Goal: Transaction & Acquisition: Purchase product/service

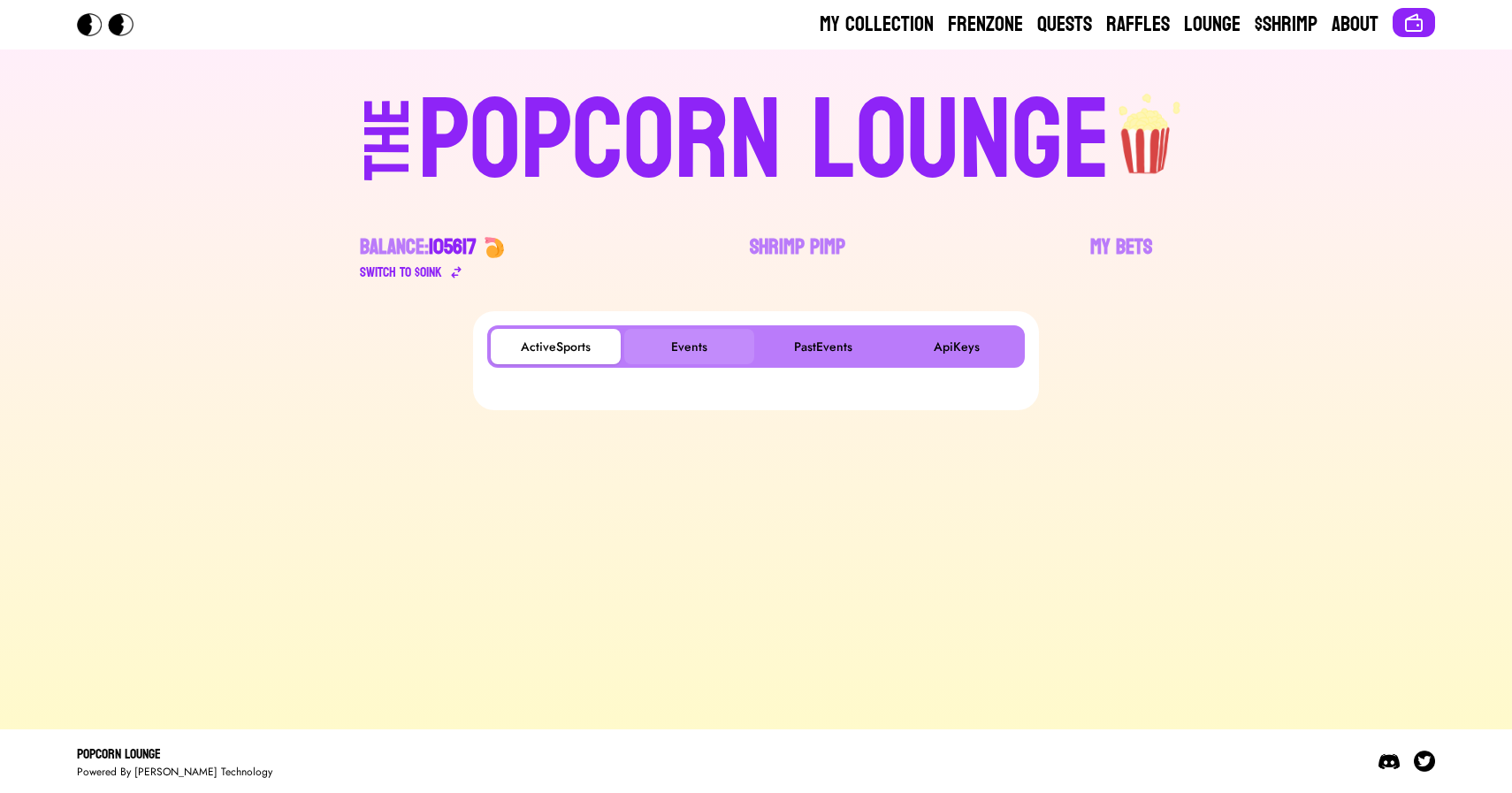
click at [701, 332] on button "Events" at bounding box center [689, 346] width 130 height 35
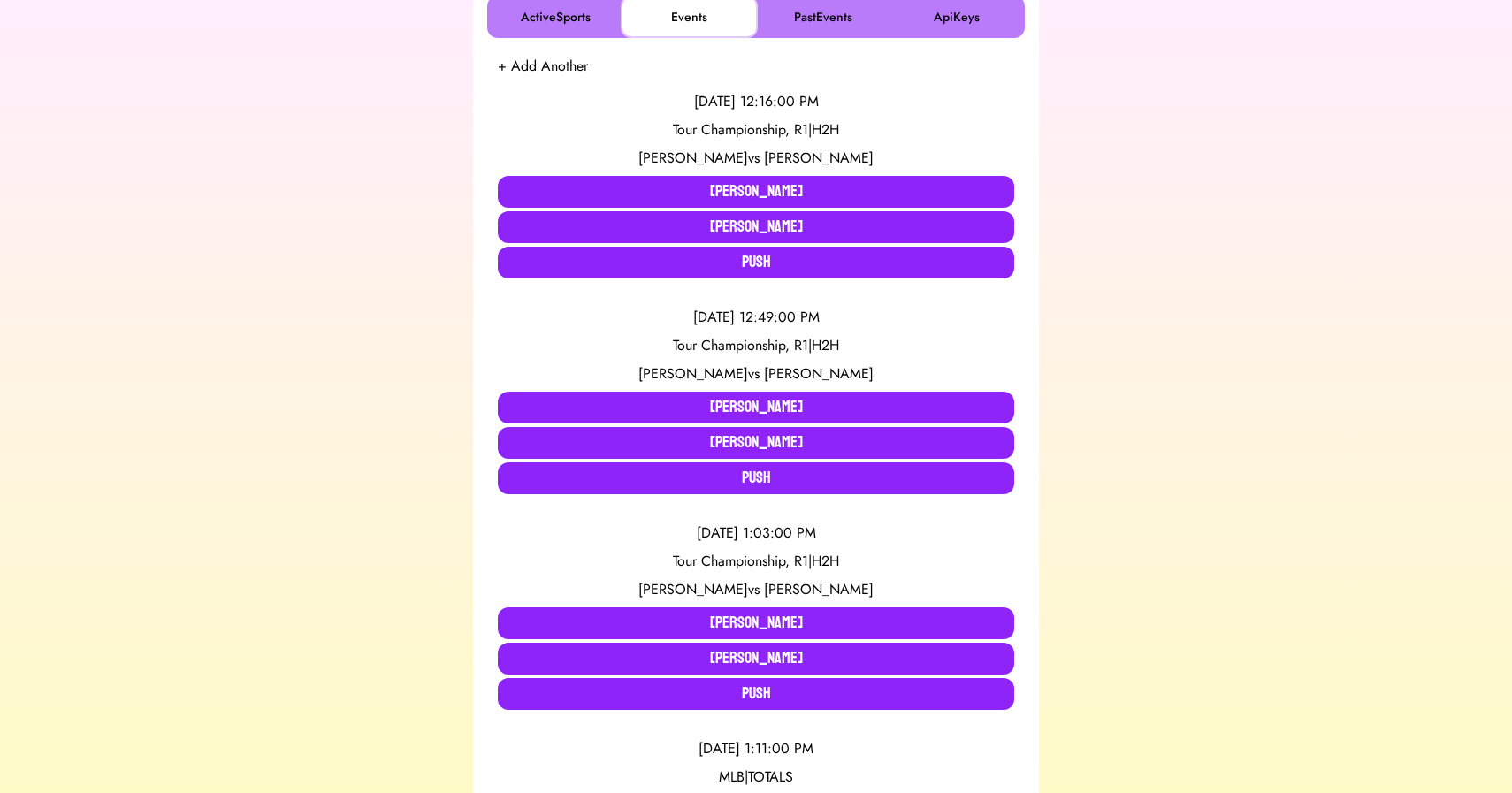
scroll to position [332, 0]
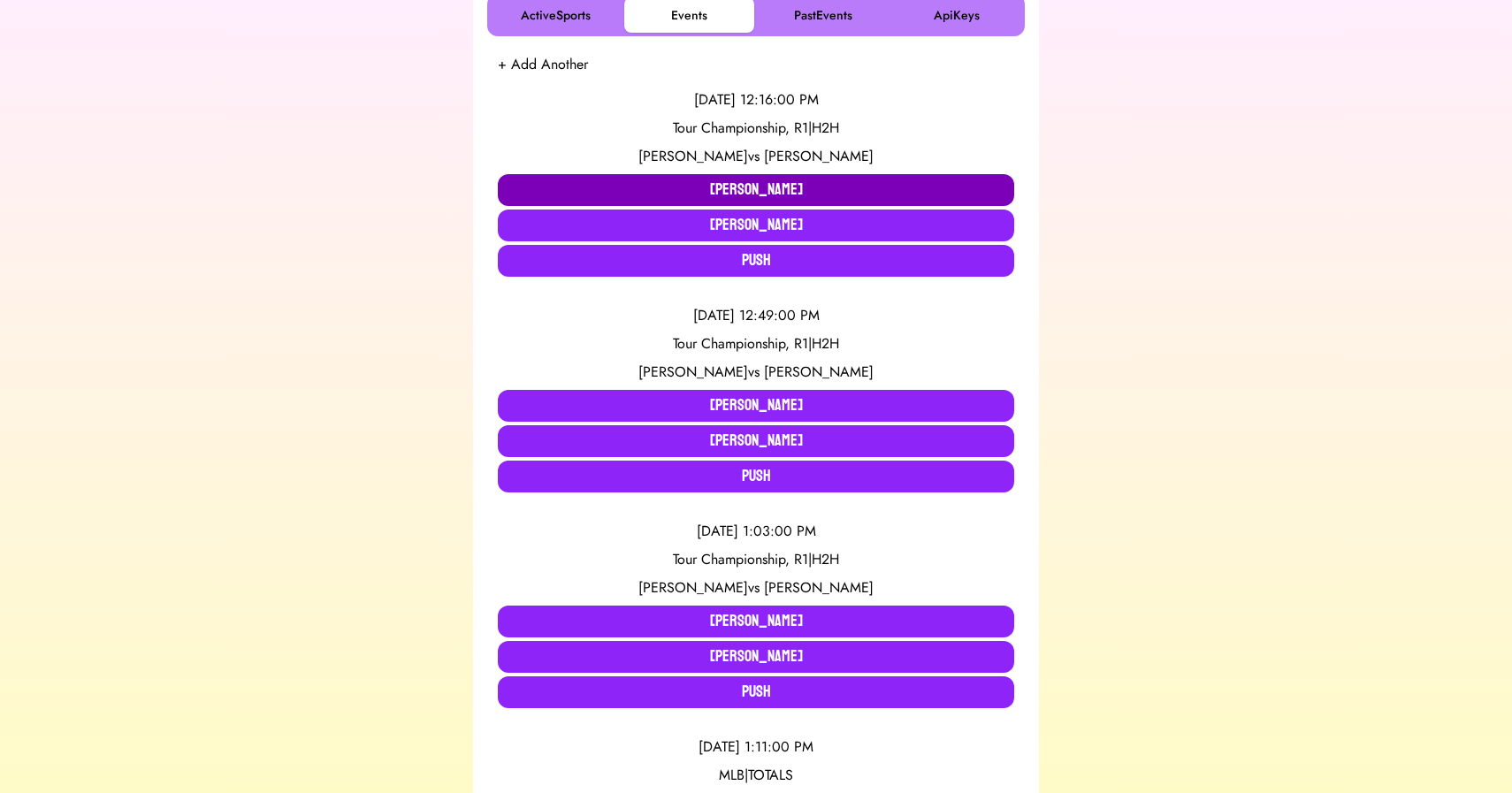
click at [657, 193] on button "Collin Morikawa" at bounding box center [756, 190] width 516 height 32
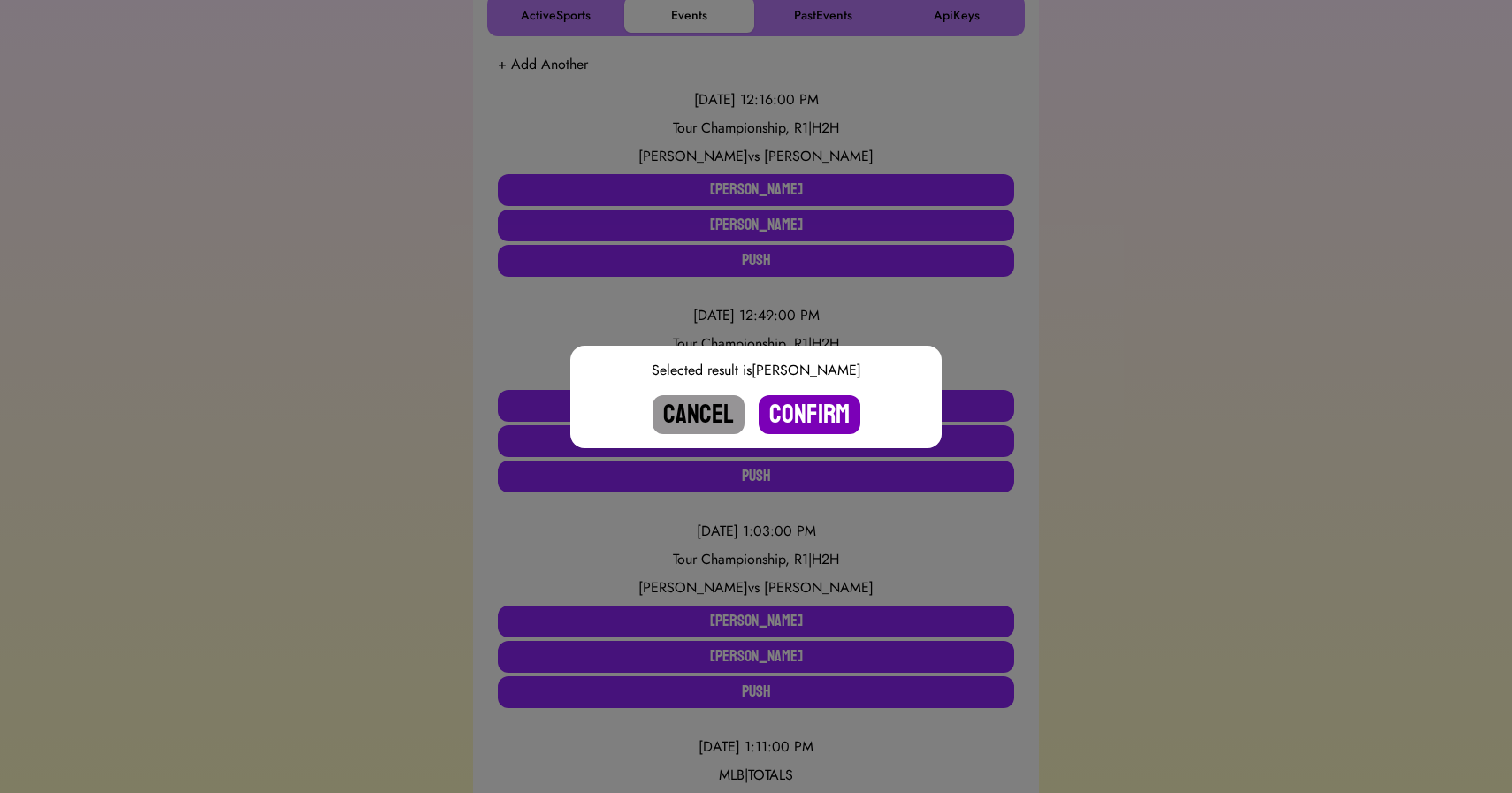
click at [827, 412] on button "Confirm" at bounding box center [809, 413] width 102 height 39
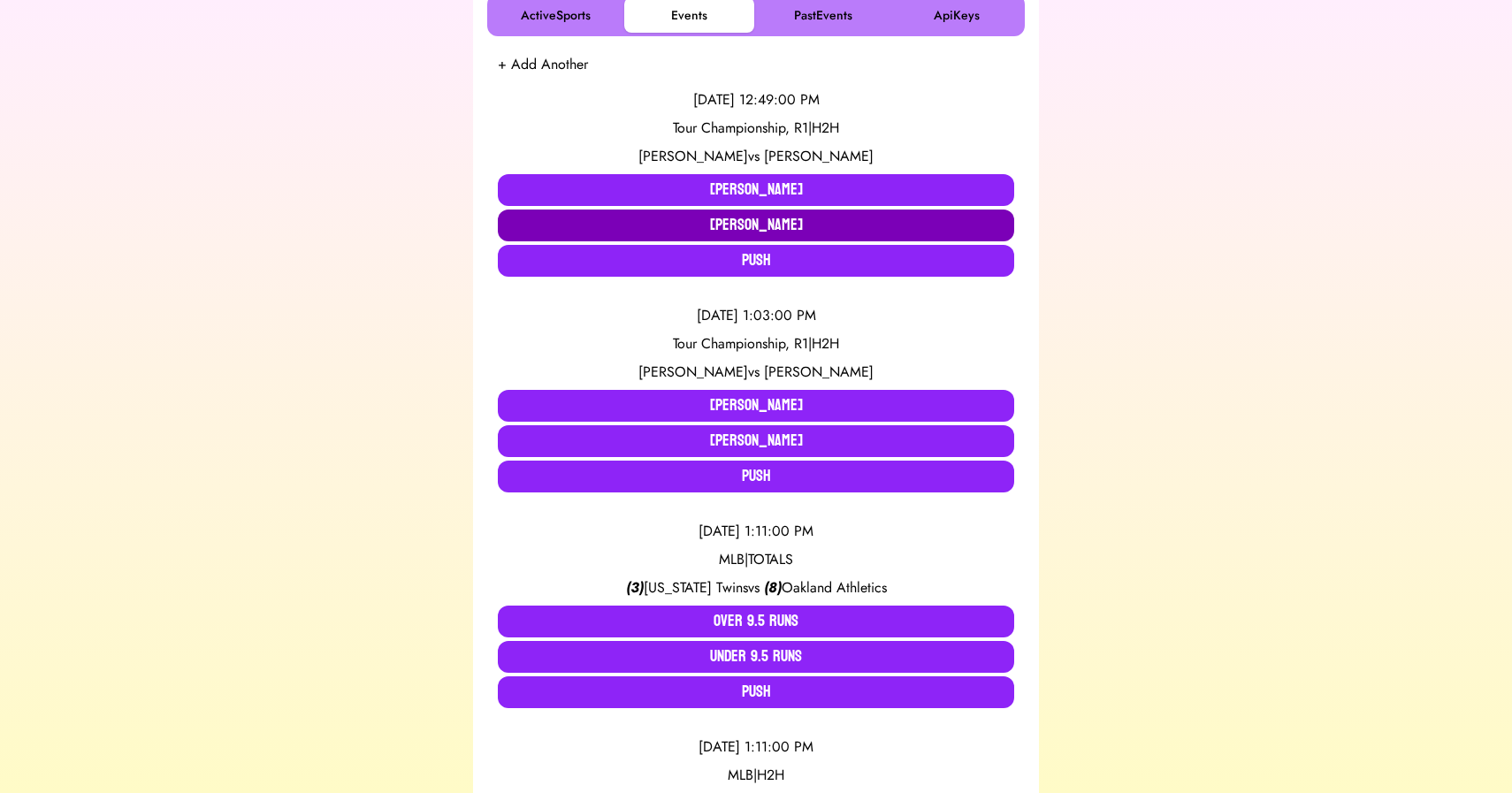
click at [592, 223] on button "Ludvig Aberg" at bounding box center [756, 225] width 516 height 32
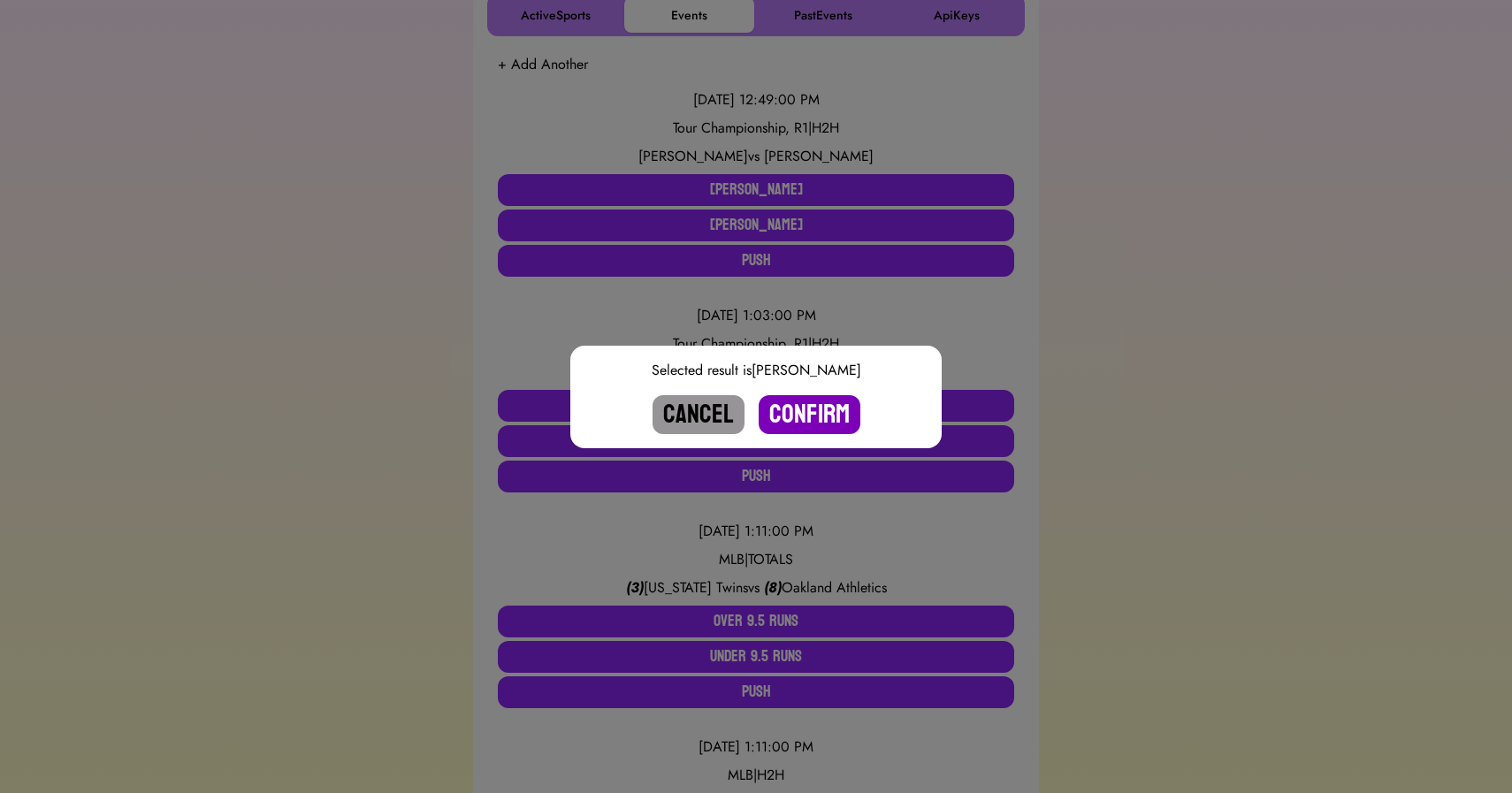
click at [798, 419] on button "Confirm" at bounding box center [809, 413] width 102 height 39
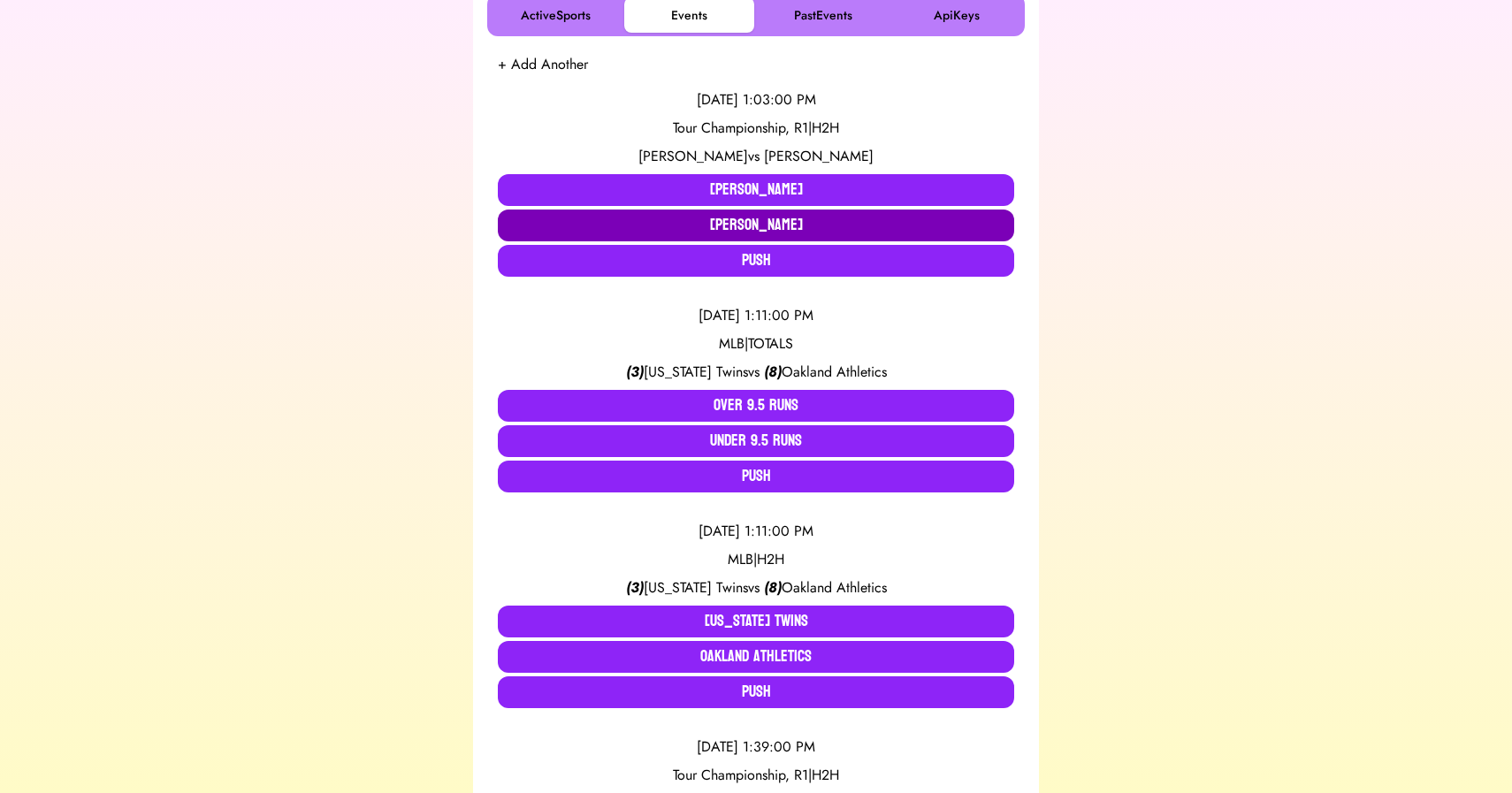
click at [703, 225] on button "Justin Thomas" at bounding box center [756, 225] width 516 height 32
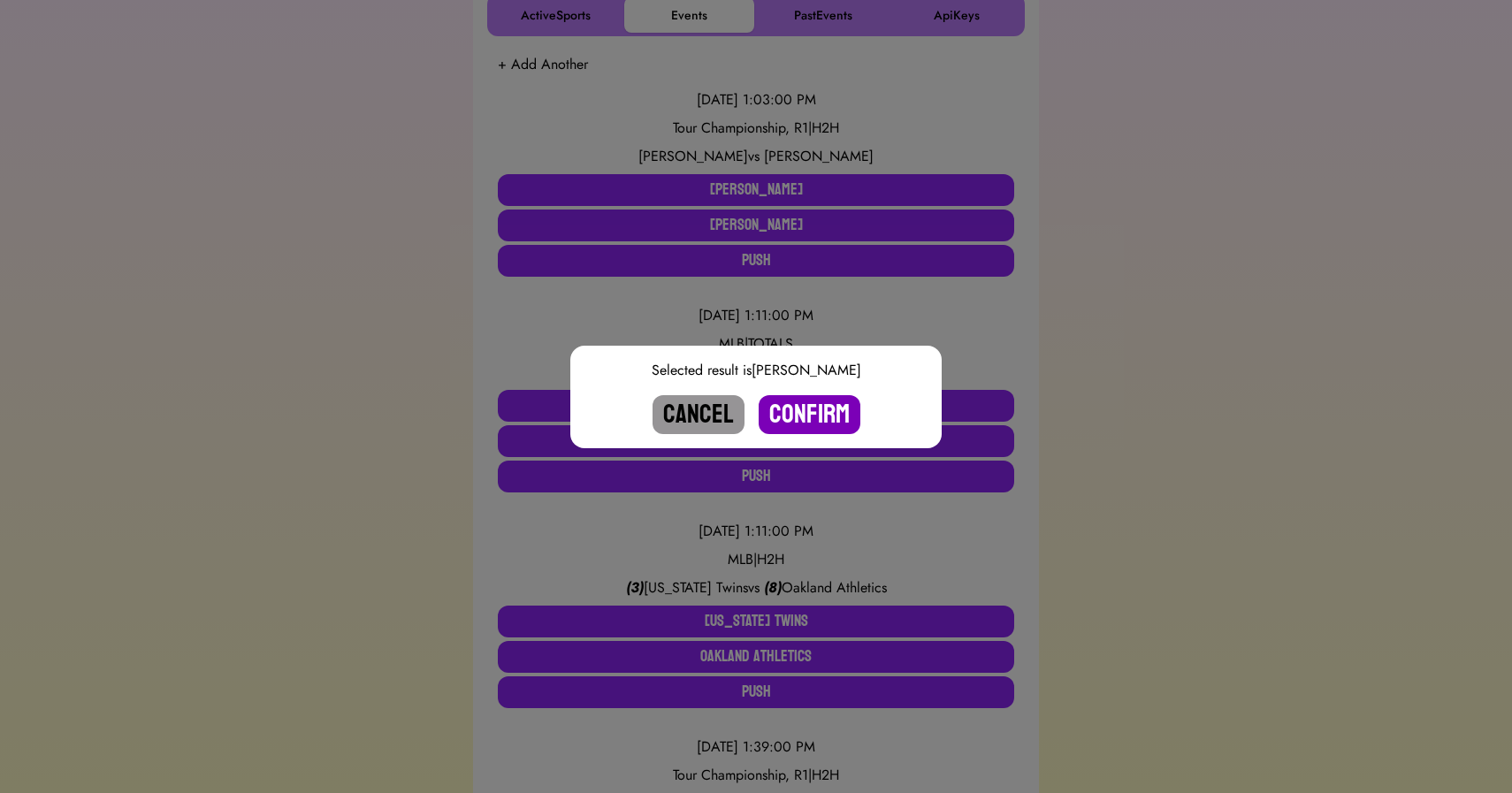
click at [809, 415] on button "Confirm" at bounding box center [809, 413] width 102 height 39
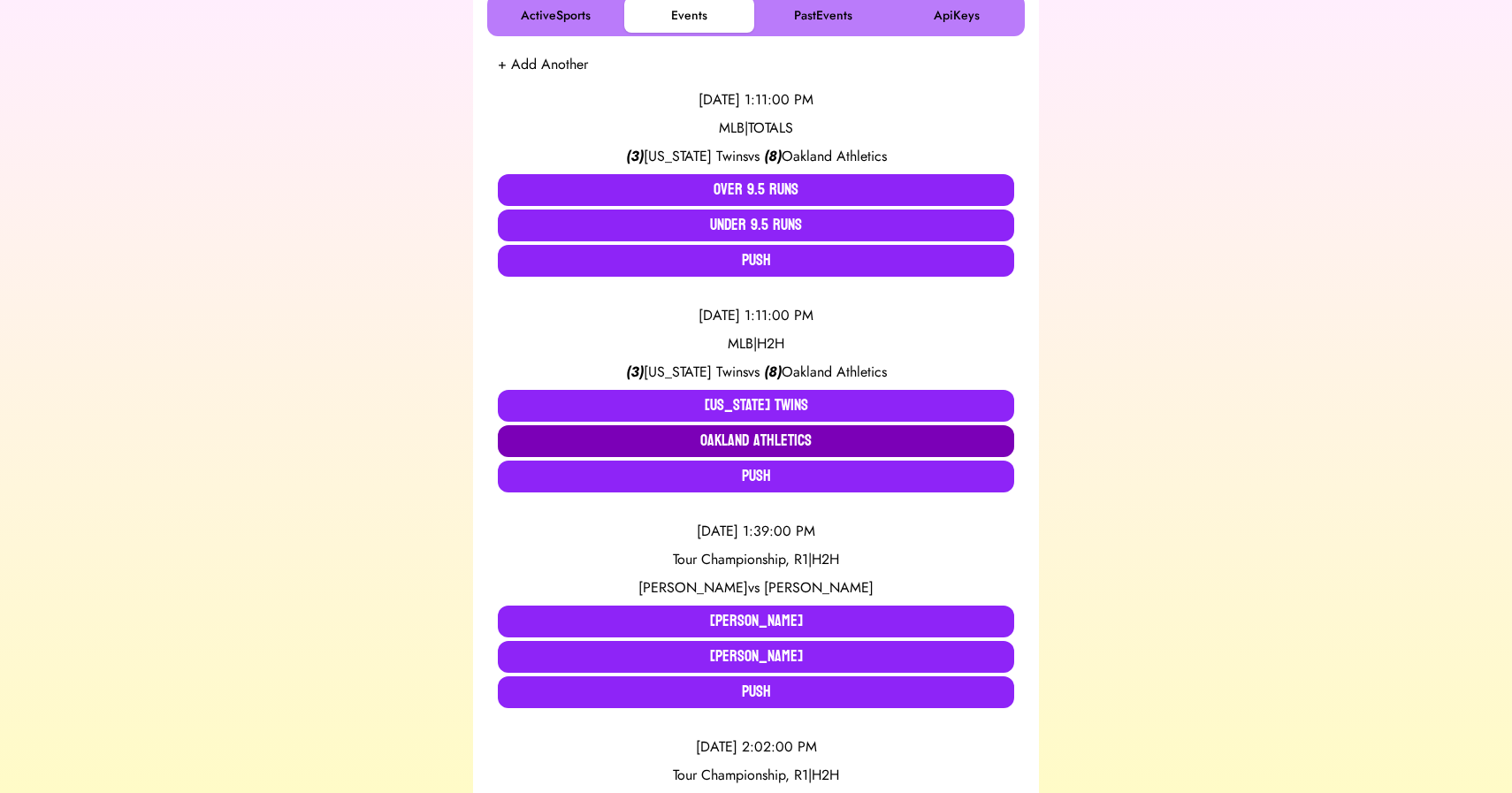
click at [683, 436] on button "Oakland Athletics" at bounding box center [756, 441] width 516 height 32
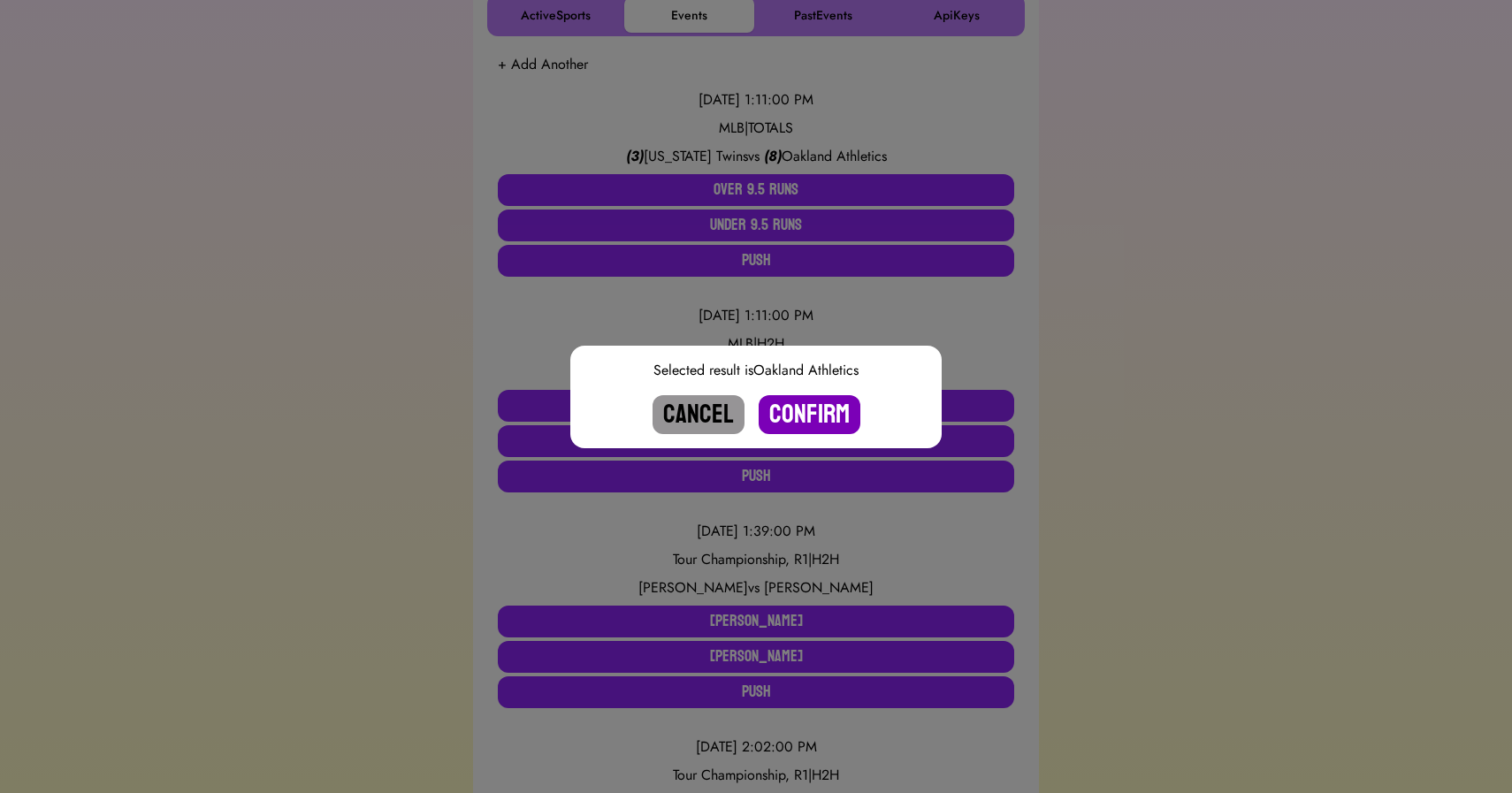
click at [817, 418] on button "Confirm" at bounding box center [809, 413] width 102 height 39
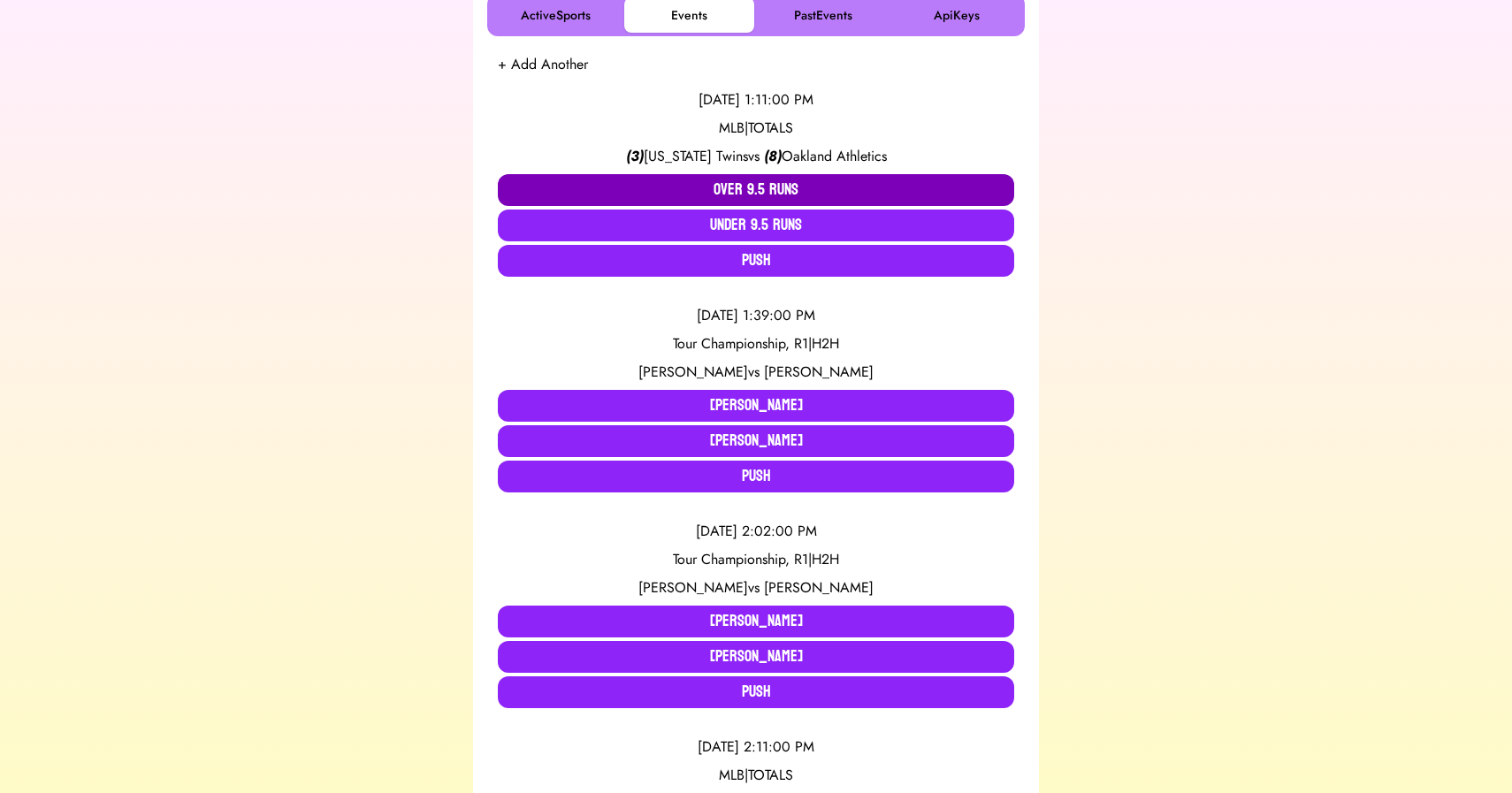
click at [739, 184] on button "Over 9.5 Runs" at bounding box center [756, 190] width 516 height 32
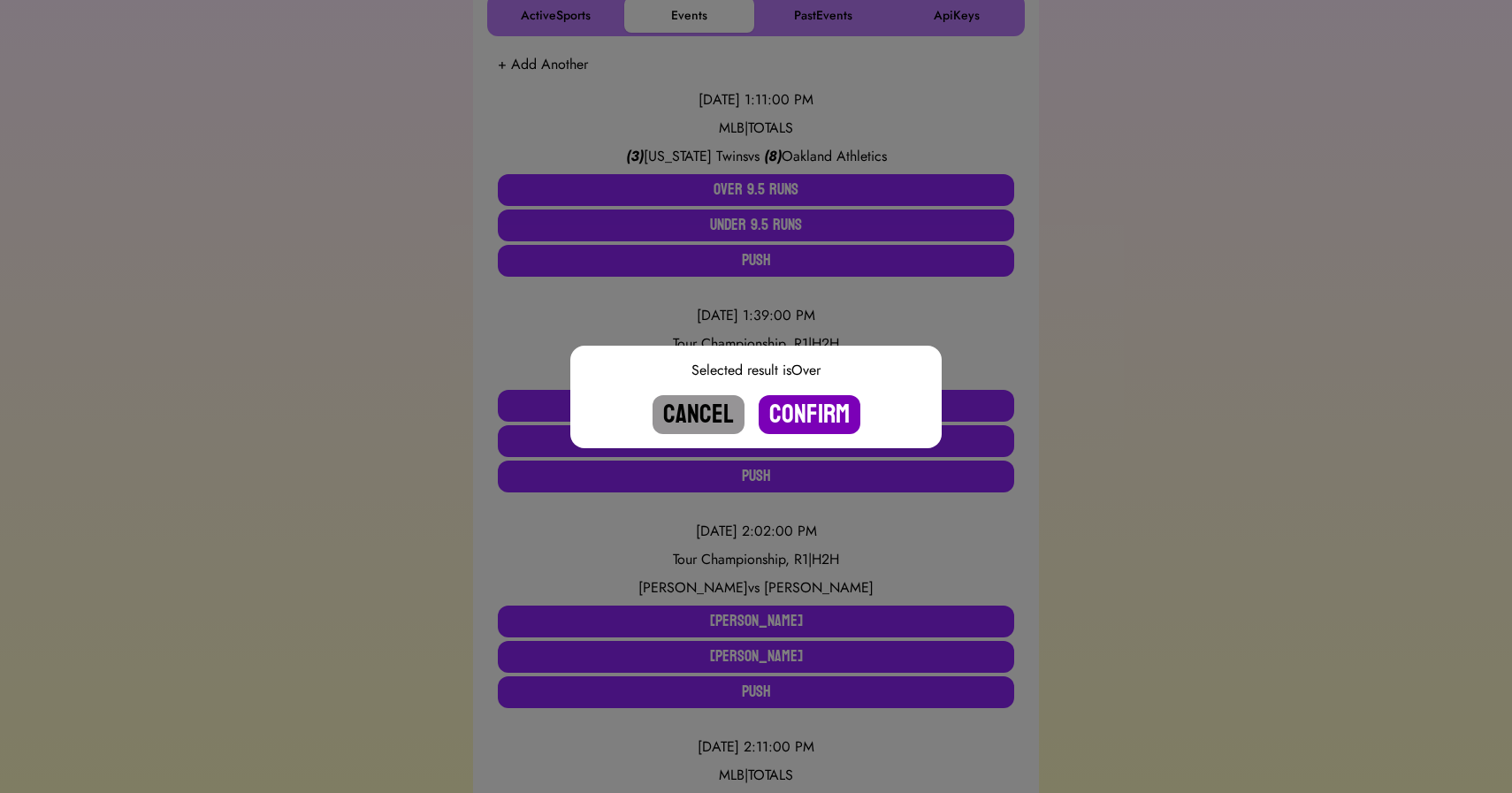
click at [814, 413] on button "Confirm" at bounding box center [809, 413] width 102 height 39
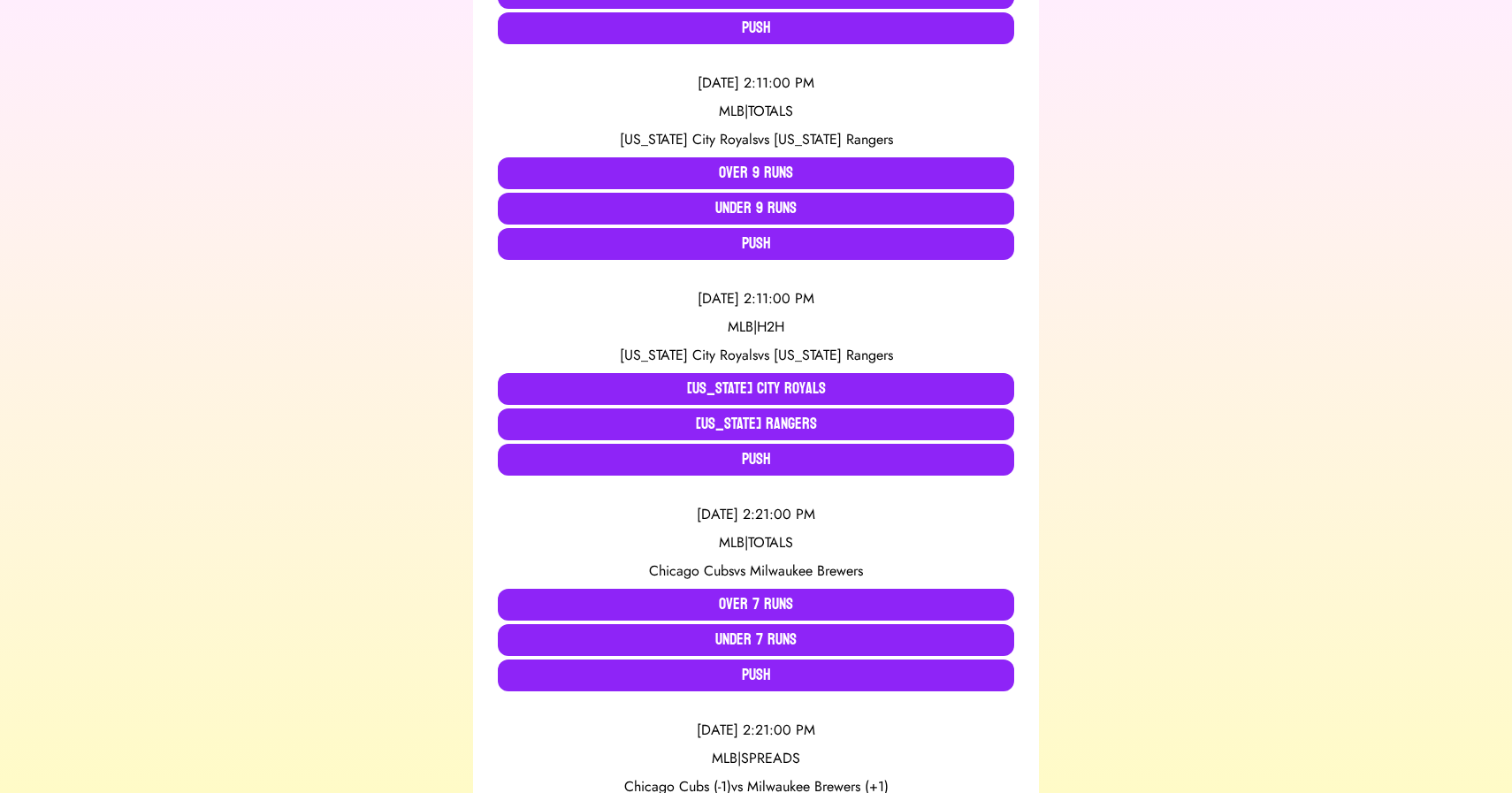
scroll to position [794, 0]
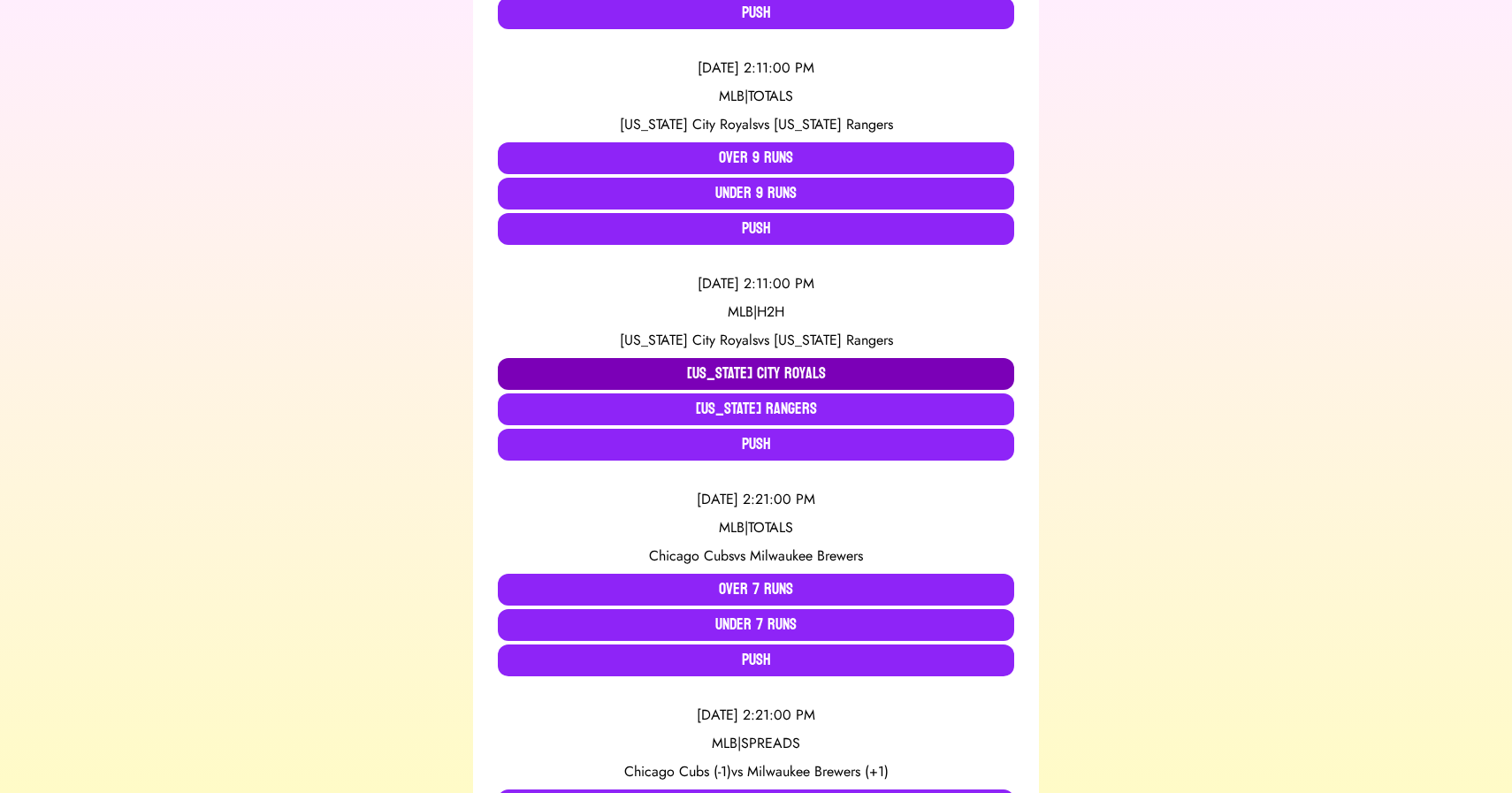
click at [739, 379] on button "Kansas City Royals" at bounding box center [756, 374] width 516 height 32
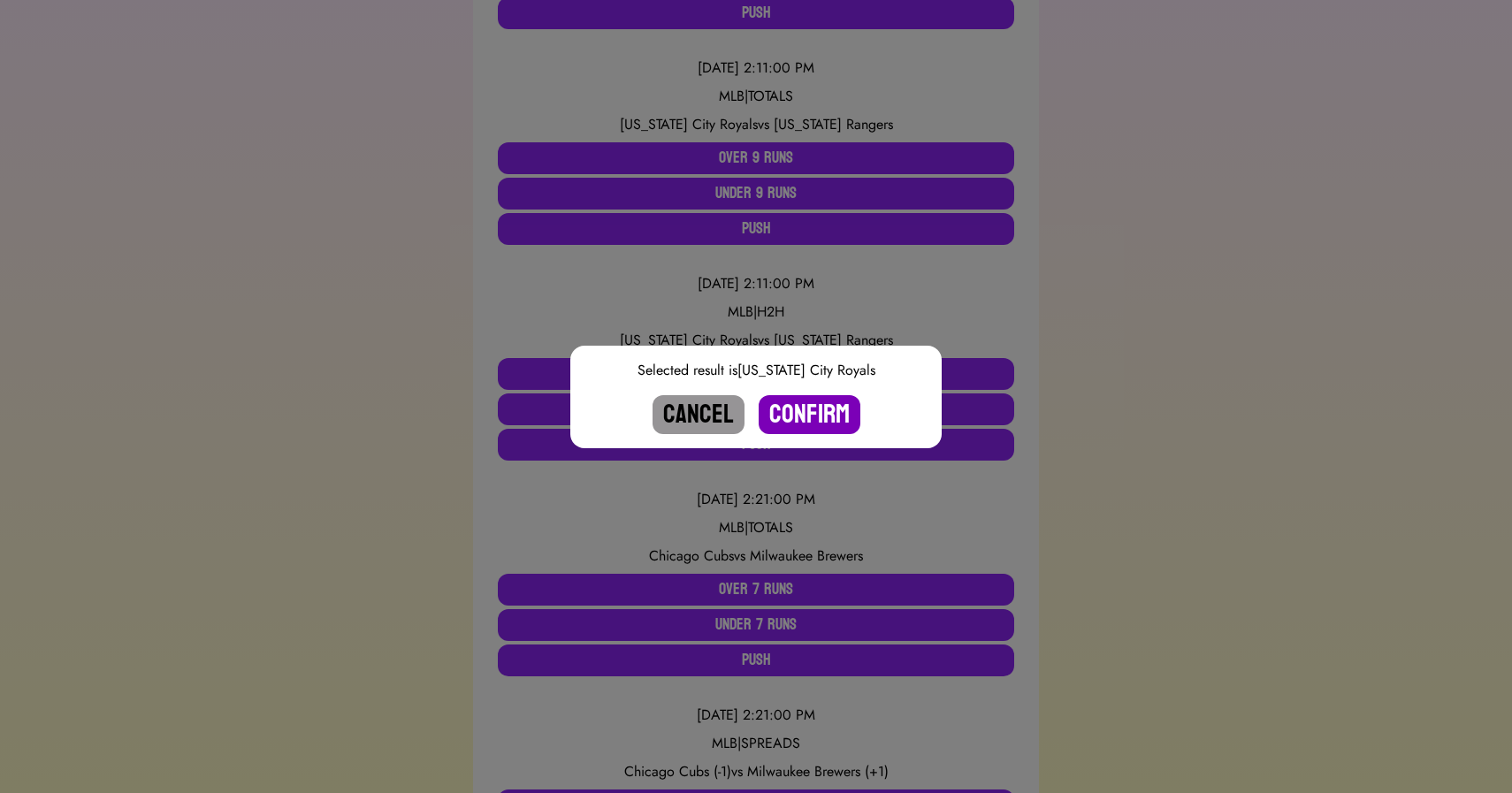
click at [835, 416] on button "Confirm" at bounding box center [809, 413] width 102 height 39
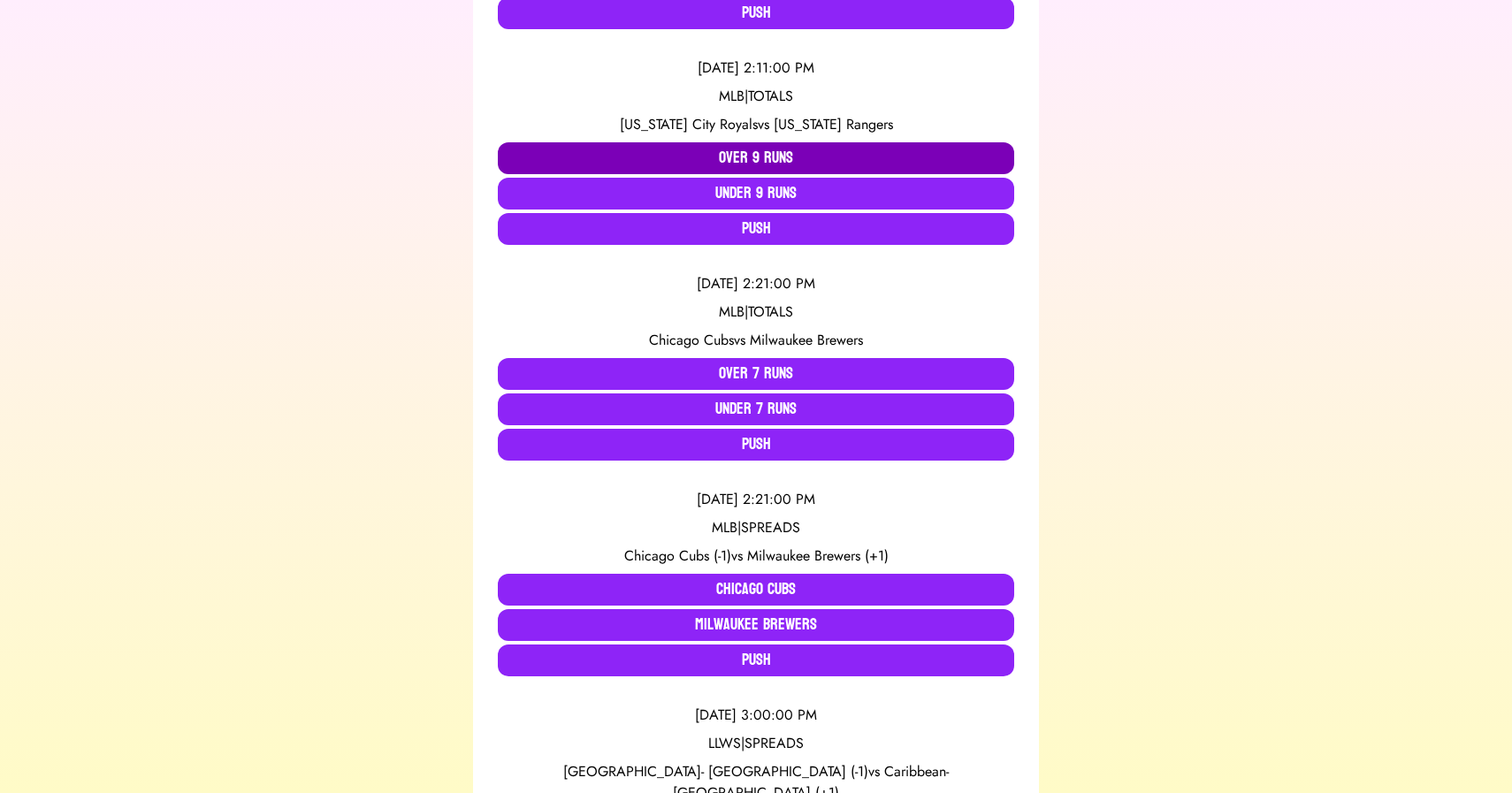
click at [720, 156] on button "Over 9 Runs" at bounding box center [756, 158] width 516 height 32
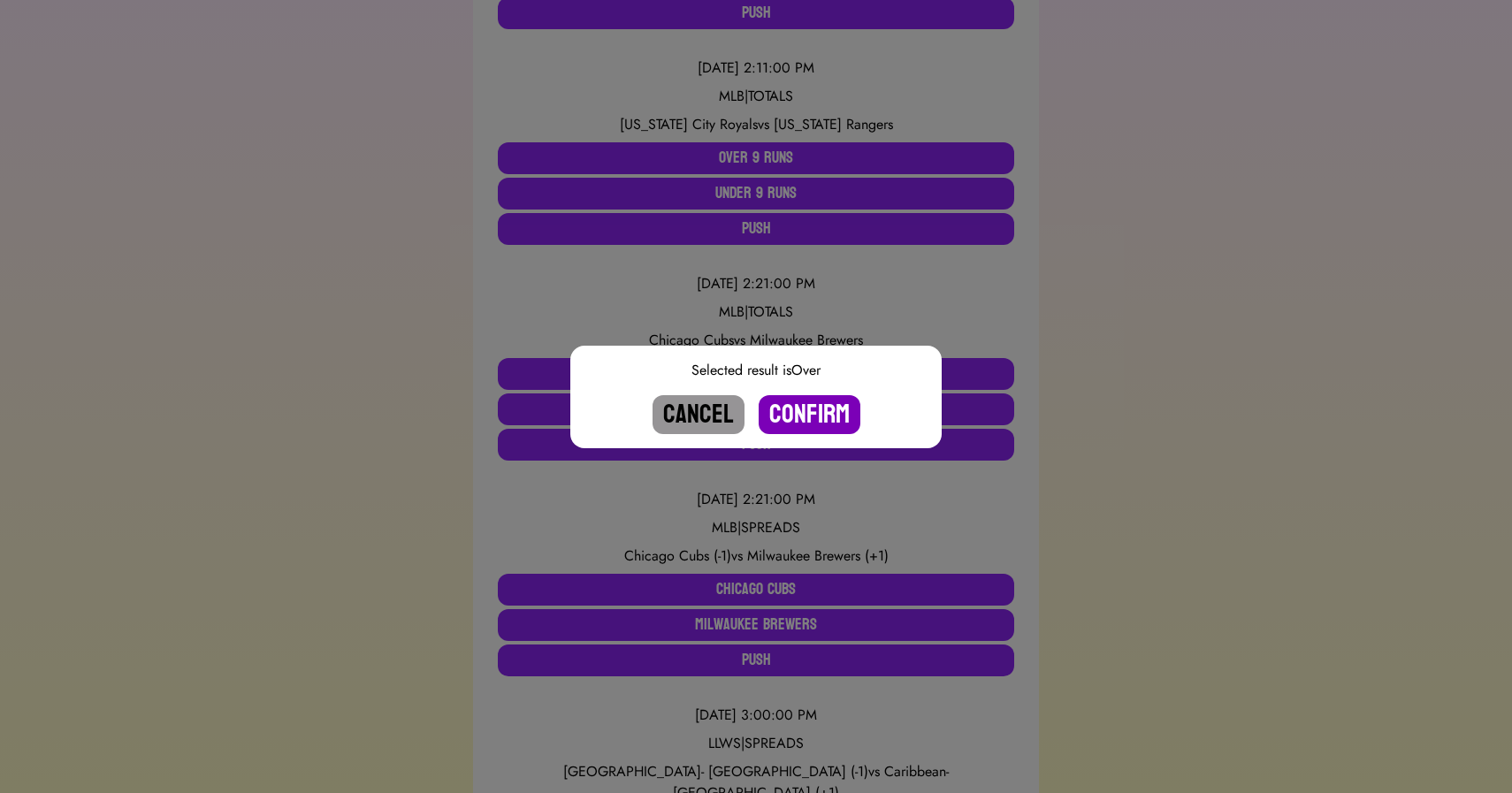
click at [801, 419] on button "Confirm" at bounding box center [809, 413] width 102 height 39
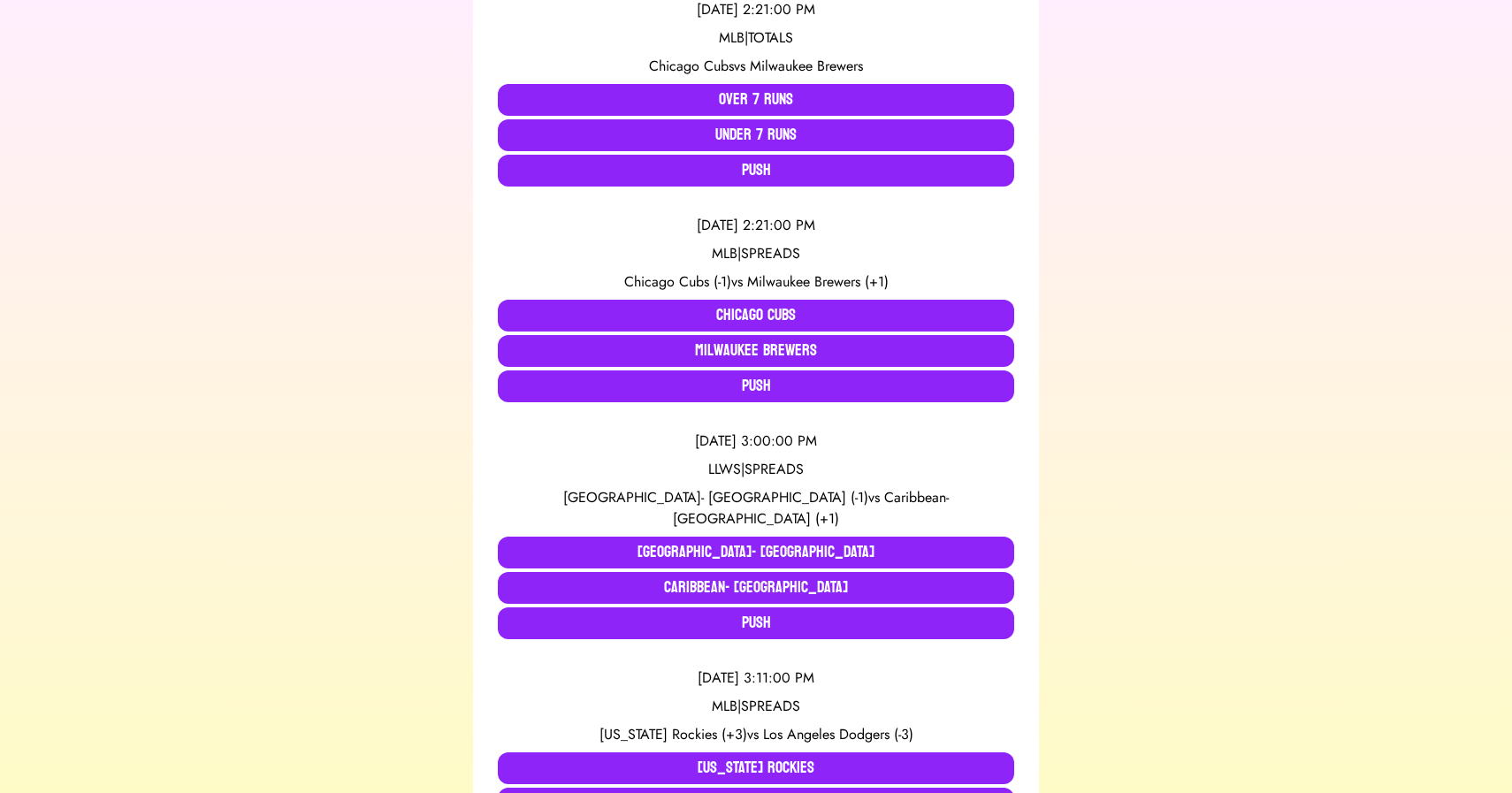
scroll to position [855, 0]
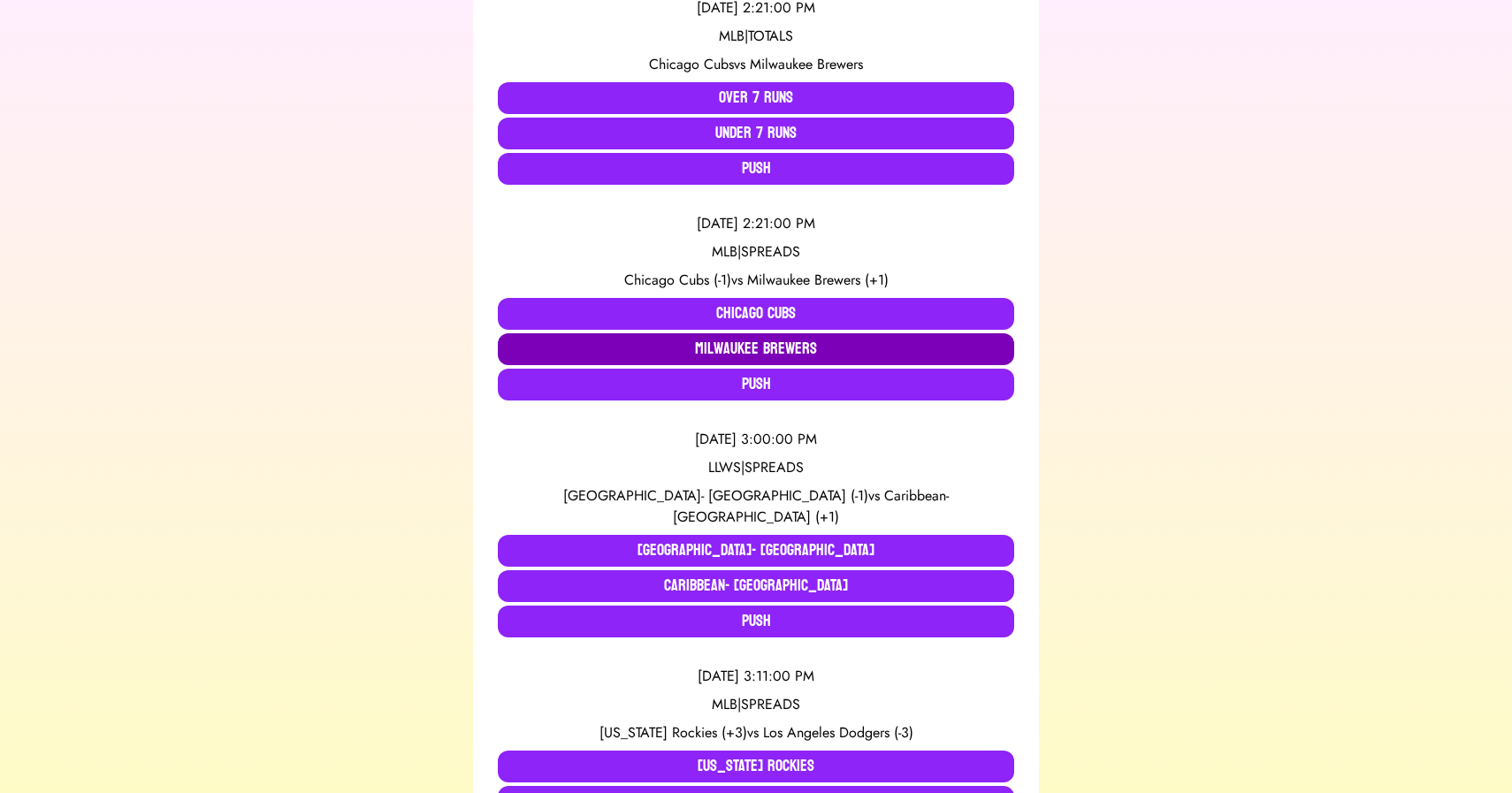
click at [781, 351] on button "Milwaukee Brewers" at bounding box center [756, 349] width 516 height 32
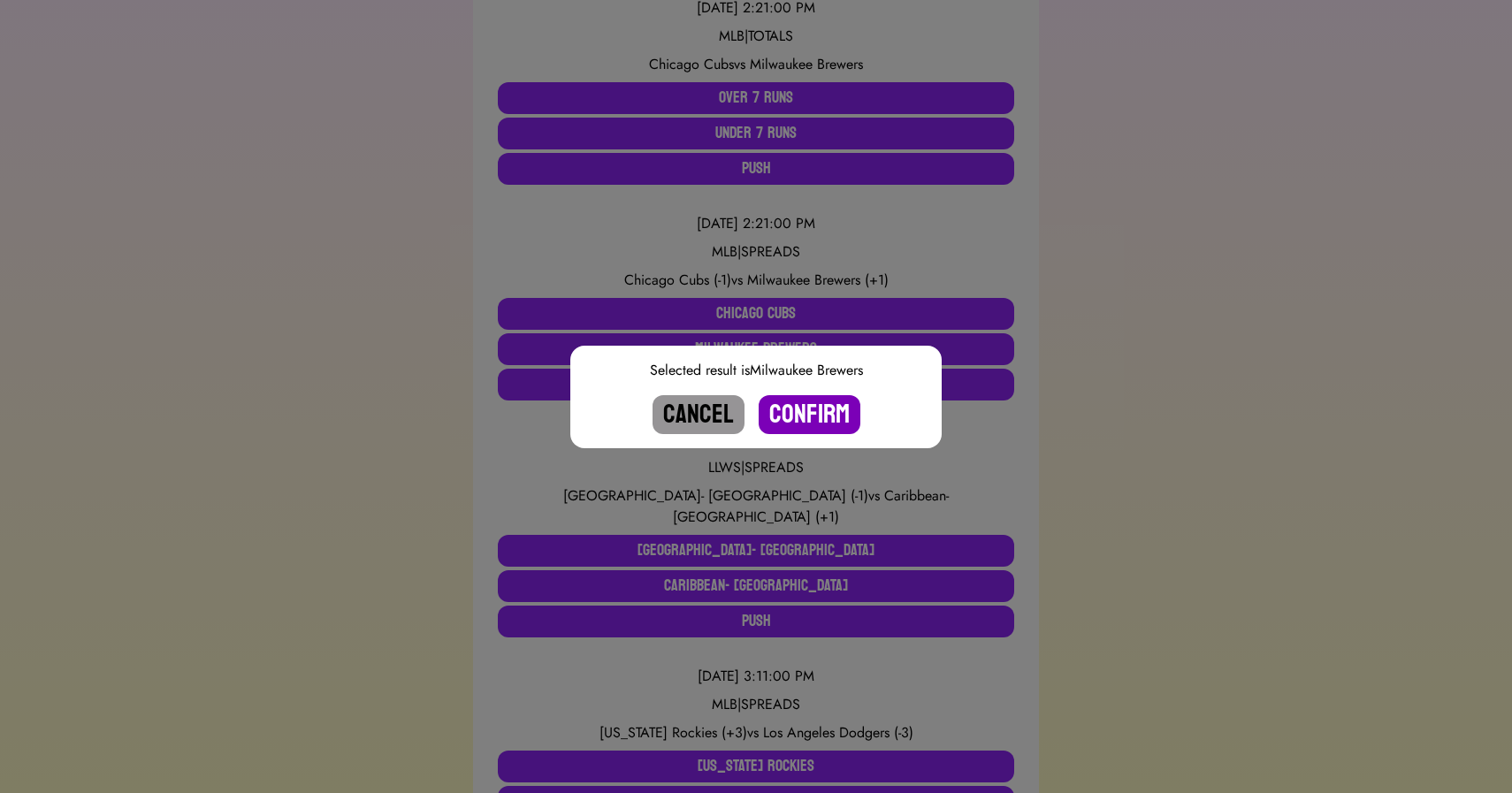
click at [823, 410] on button "Confirm" at bounding box center [809, 413] width 102 height 39
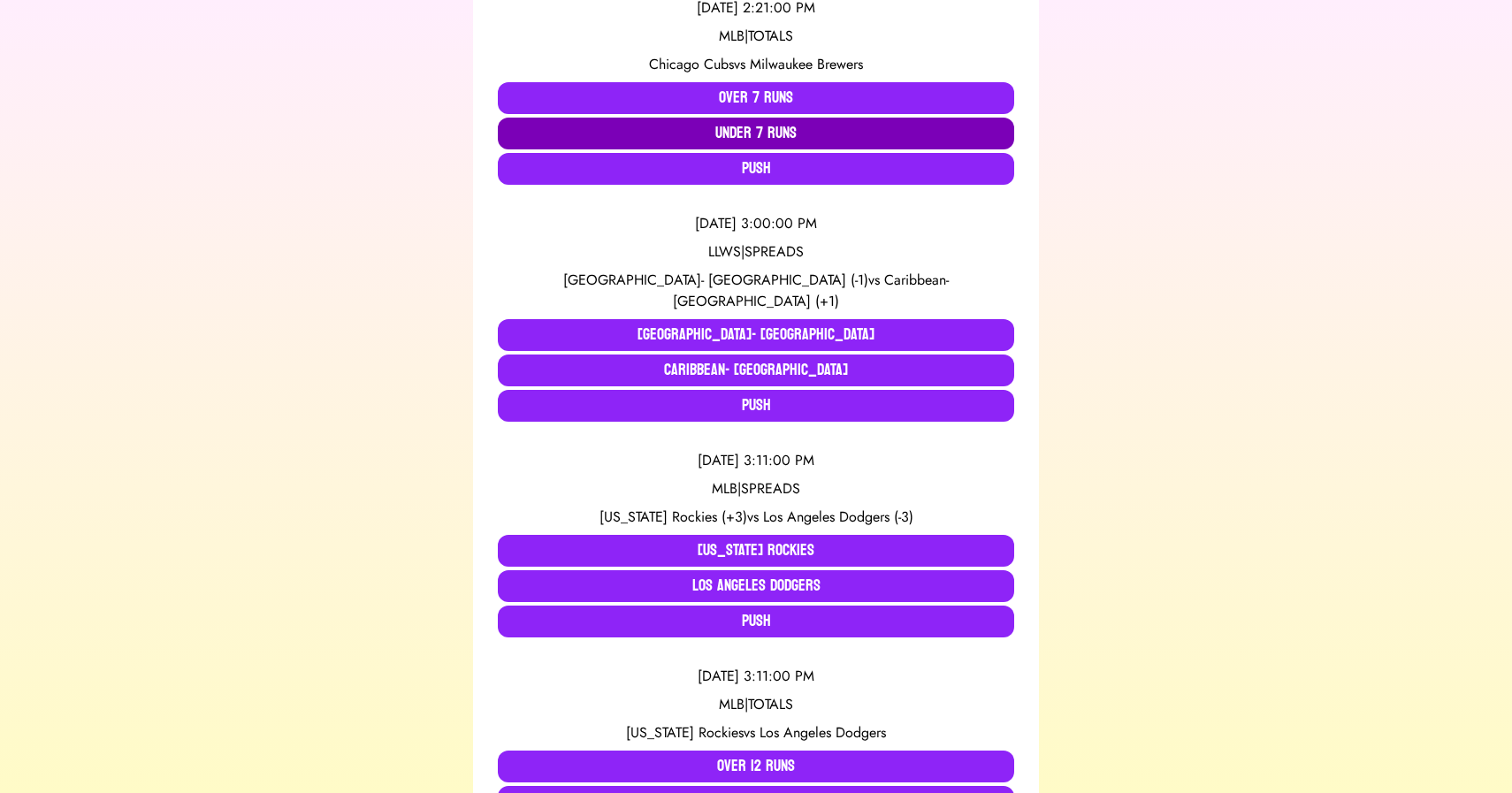
click at [734, 138] on button "Under 7 Runs" at bounding box center [756, 133] width 516 height 32
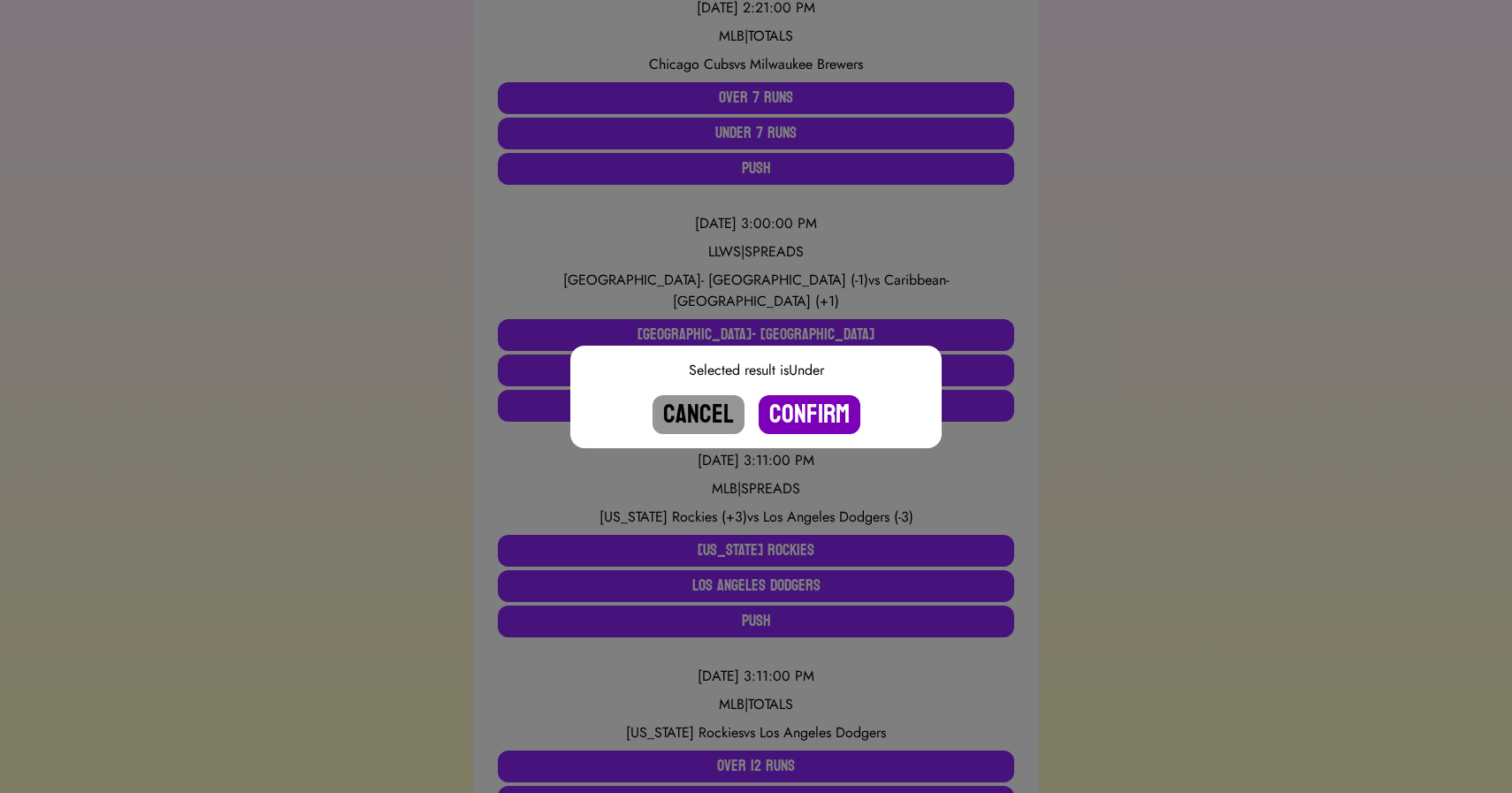
click at [815, 419] on button "Confirm" at bounding box center [809, 413] width 102 height 39
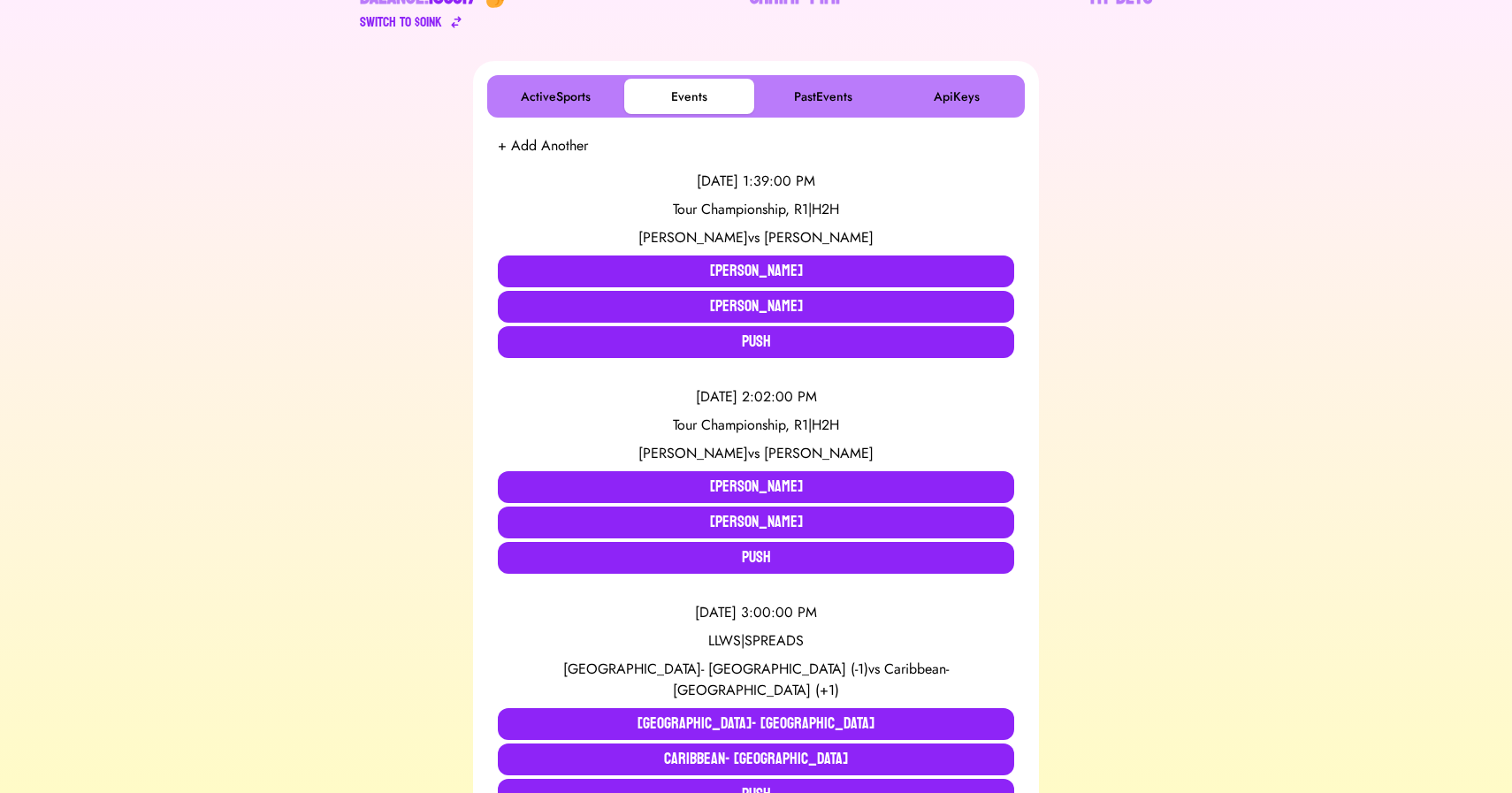
scroll to position [0, 0]
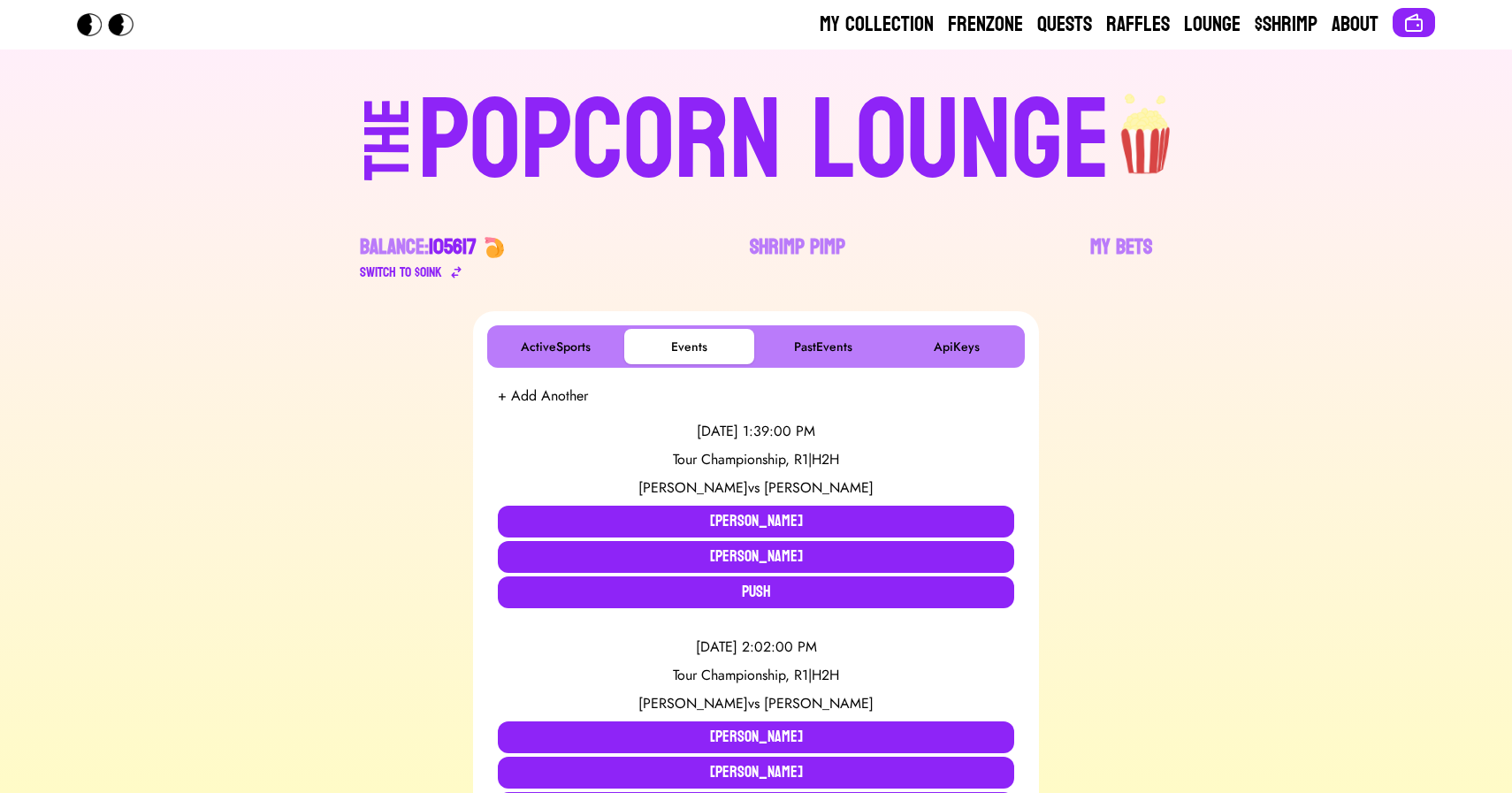
click at [663, 136] on div "POPCORN LOUNGE" at bounding box center [764, 141] width 692 height 114
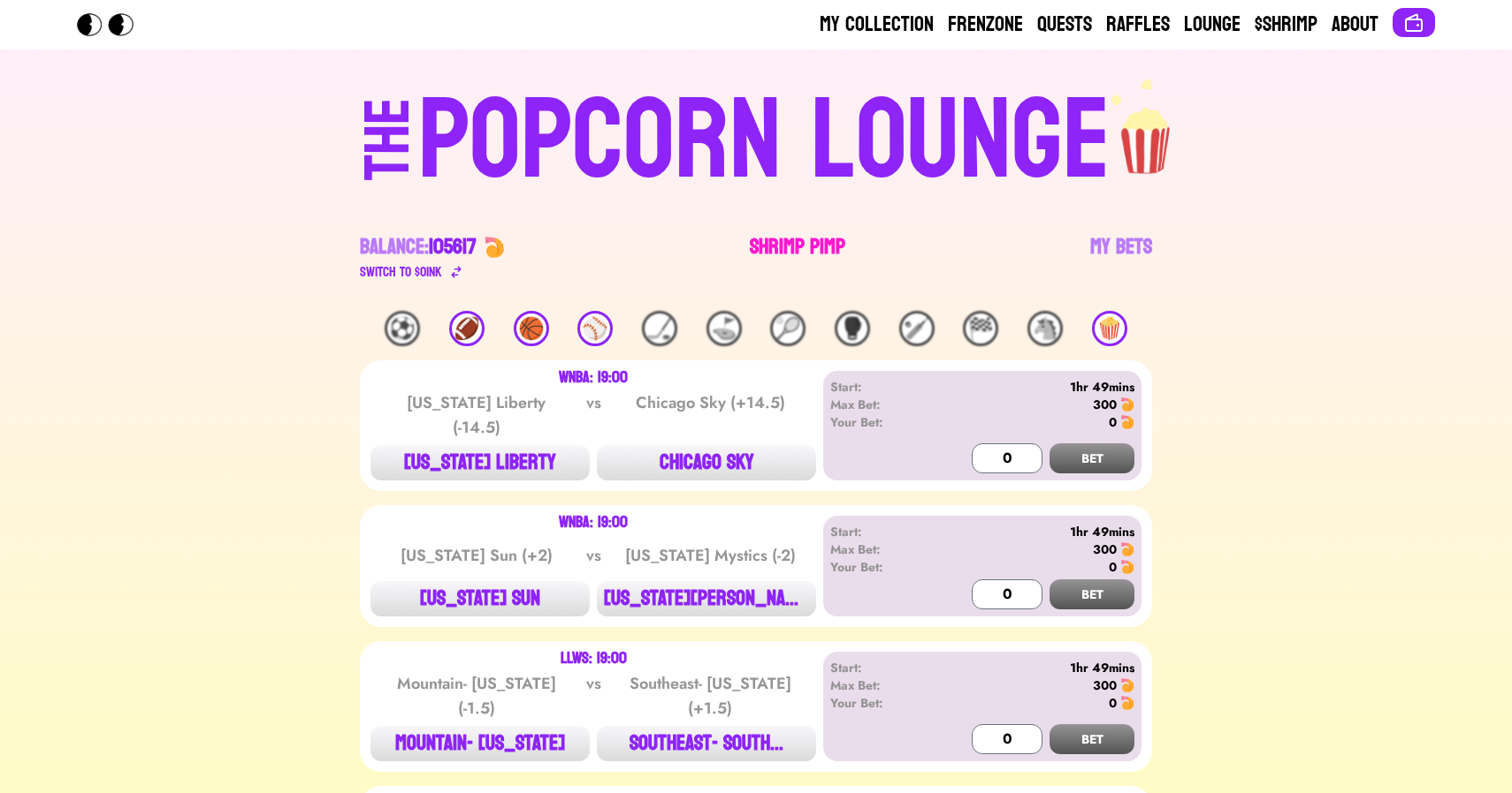
click at [793, 246] on link "Shrimp Pimp" at bounding box center [797, 258] width 96 height 50
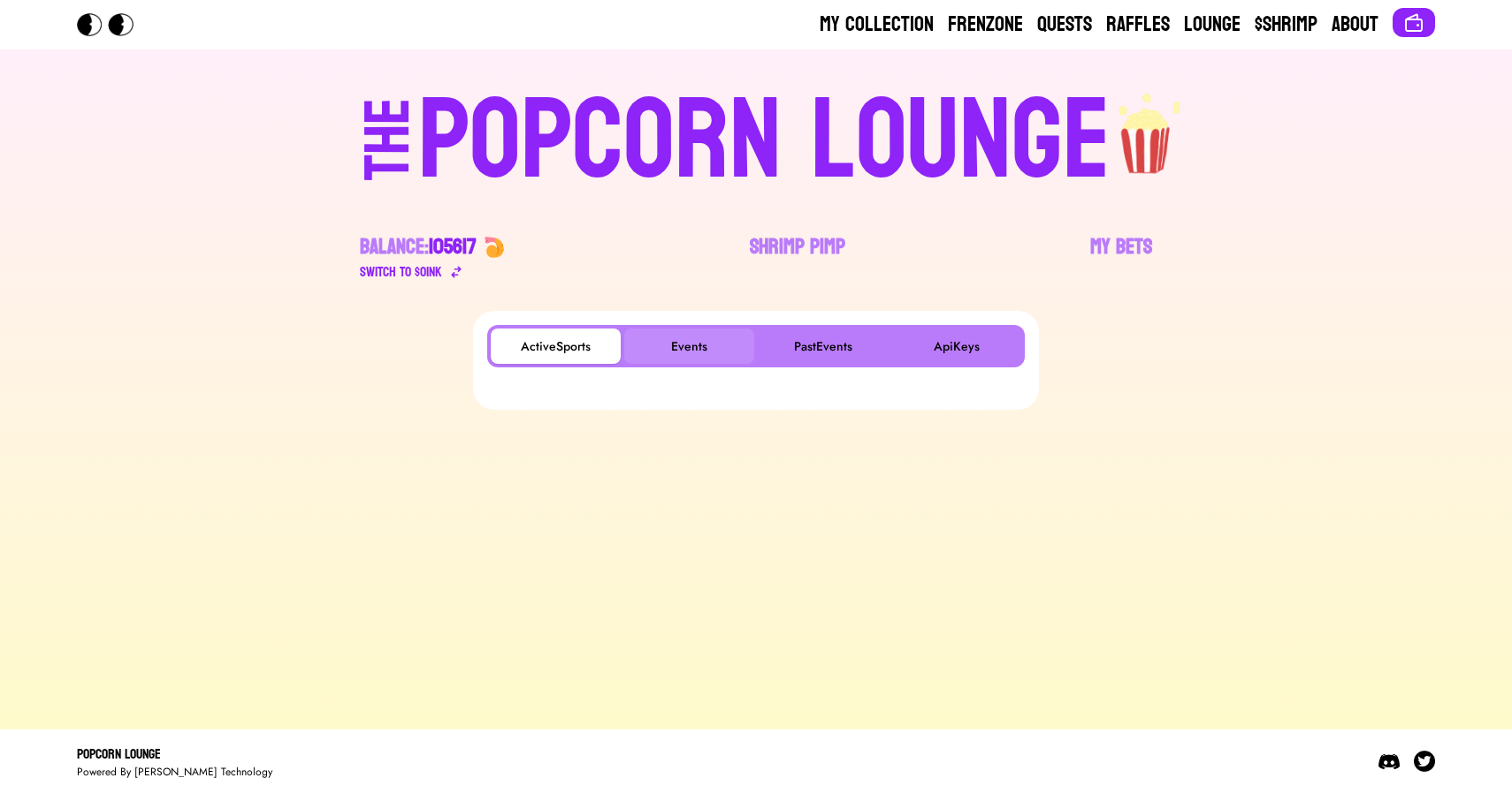
click at [693, 341] on button "Events" at bounding box center [689, 346] width 130 height 35
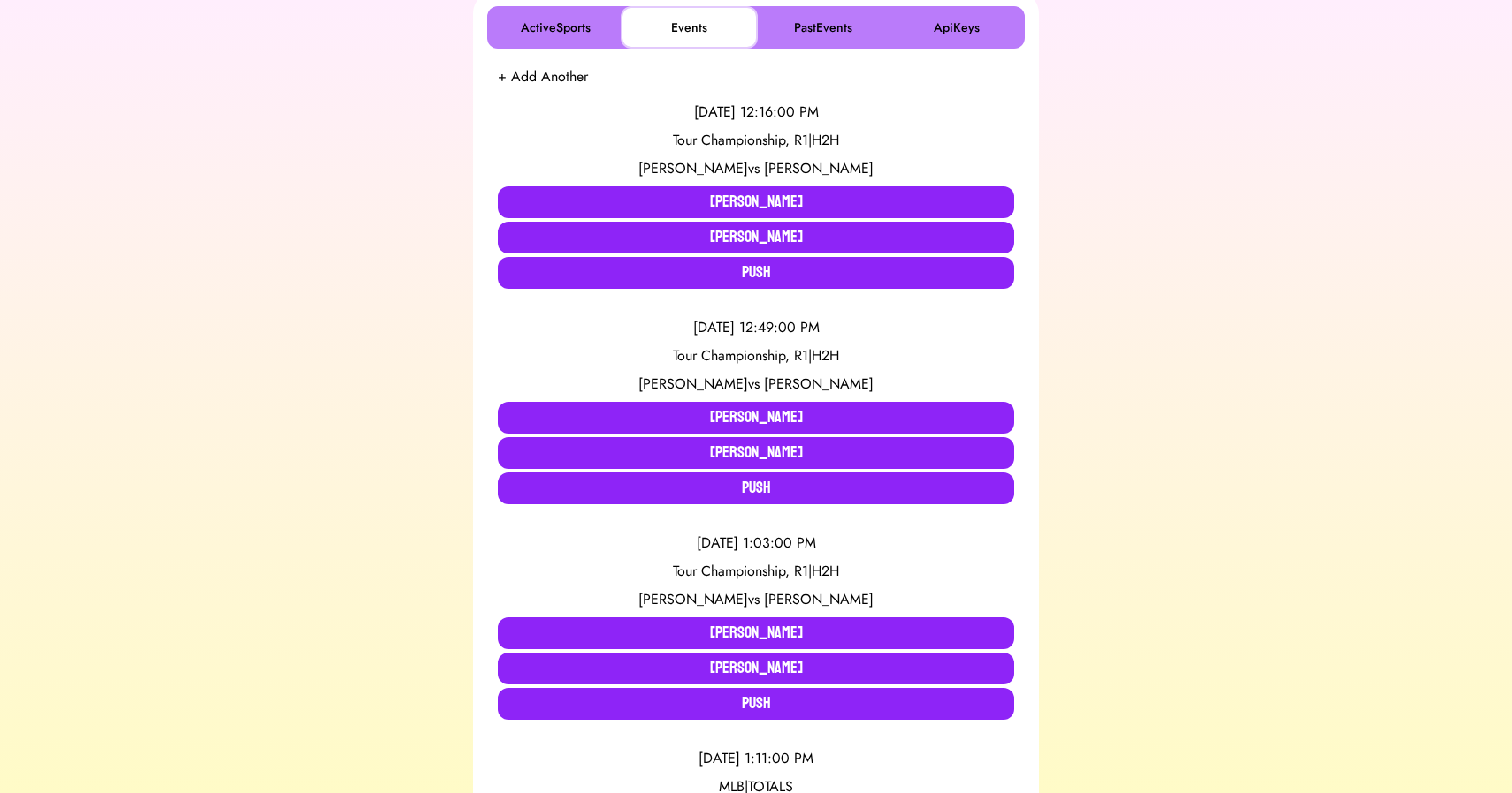
scroll to position [273, 0]
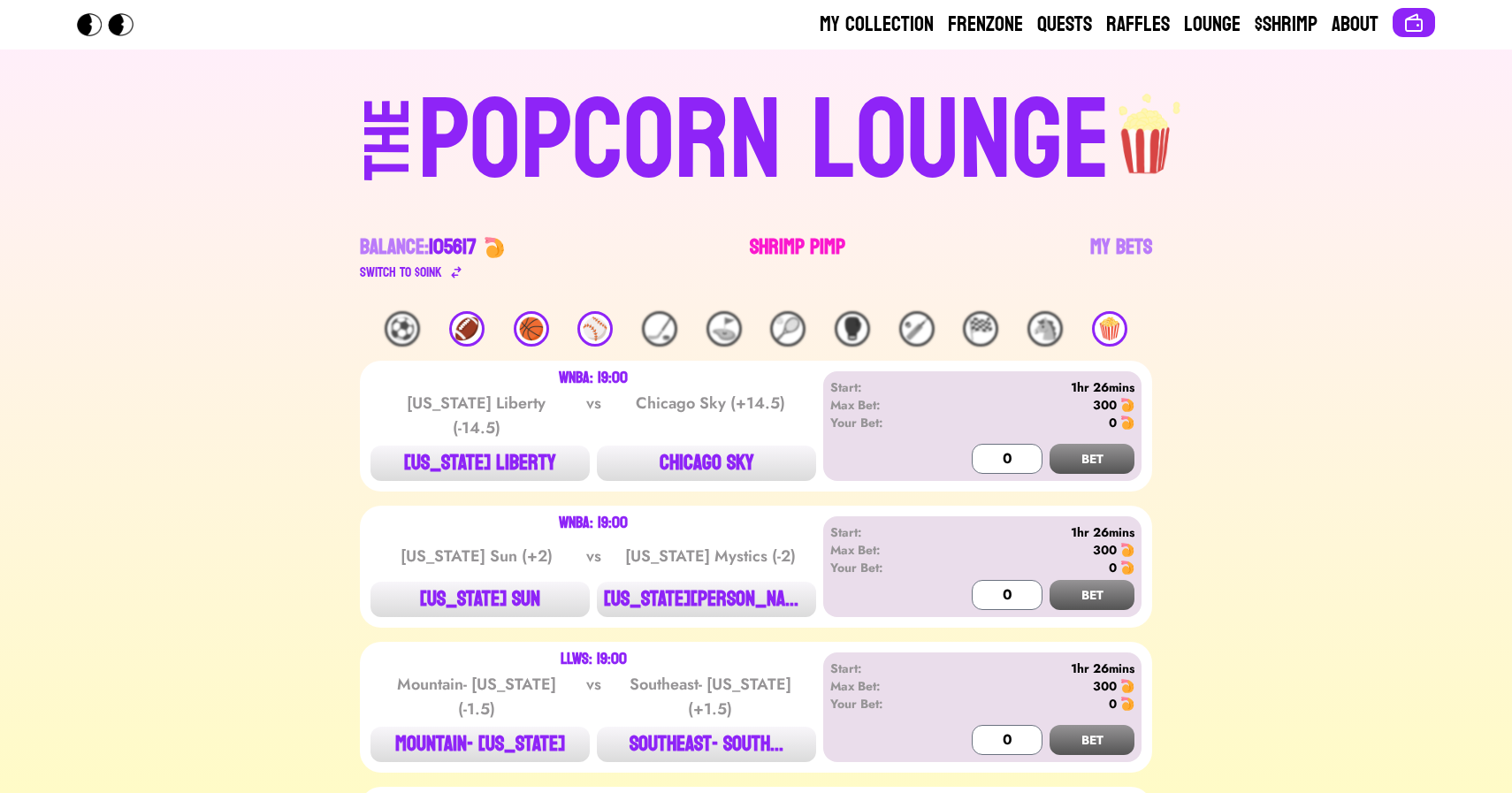
click at [779, 249] on link "Shrimp Pimp" at bounding box center [797, 258] width 96 height 50
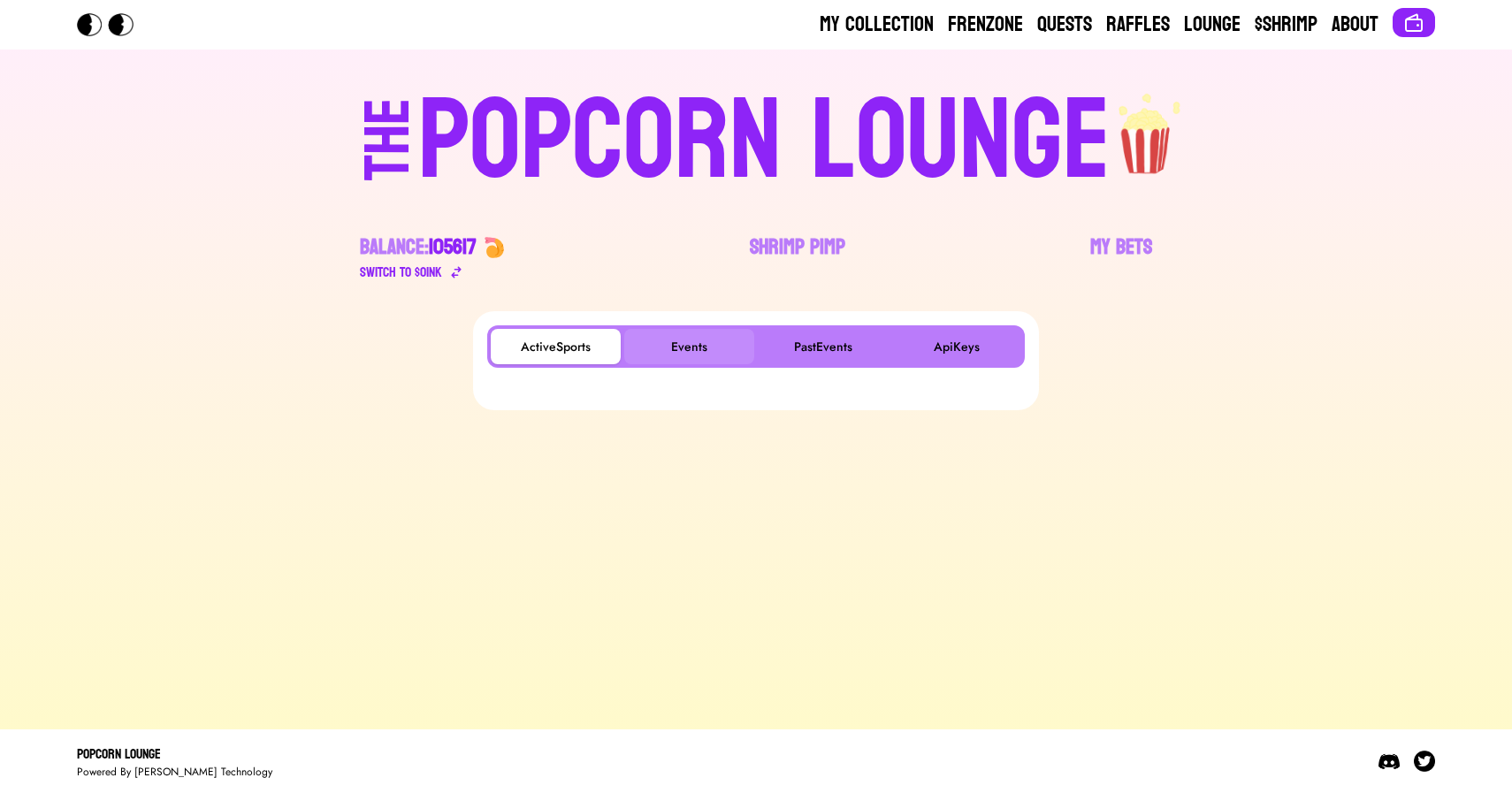
click at [689, 334] on button "Events" at bounding box center [689, 346] width 130 height 35
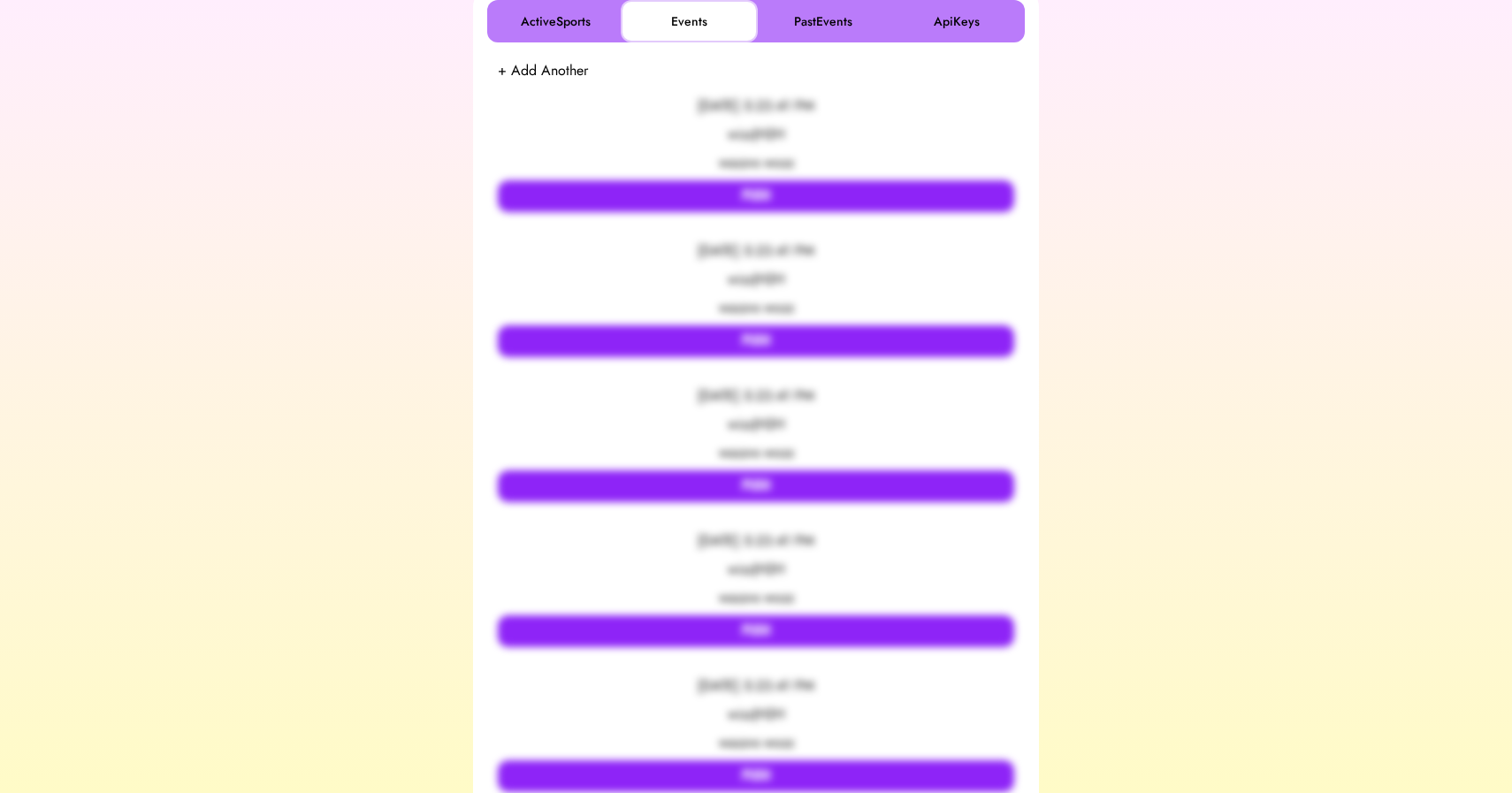
scroll to position [326, 0]
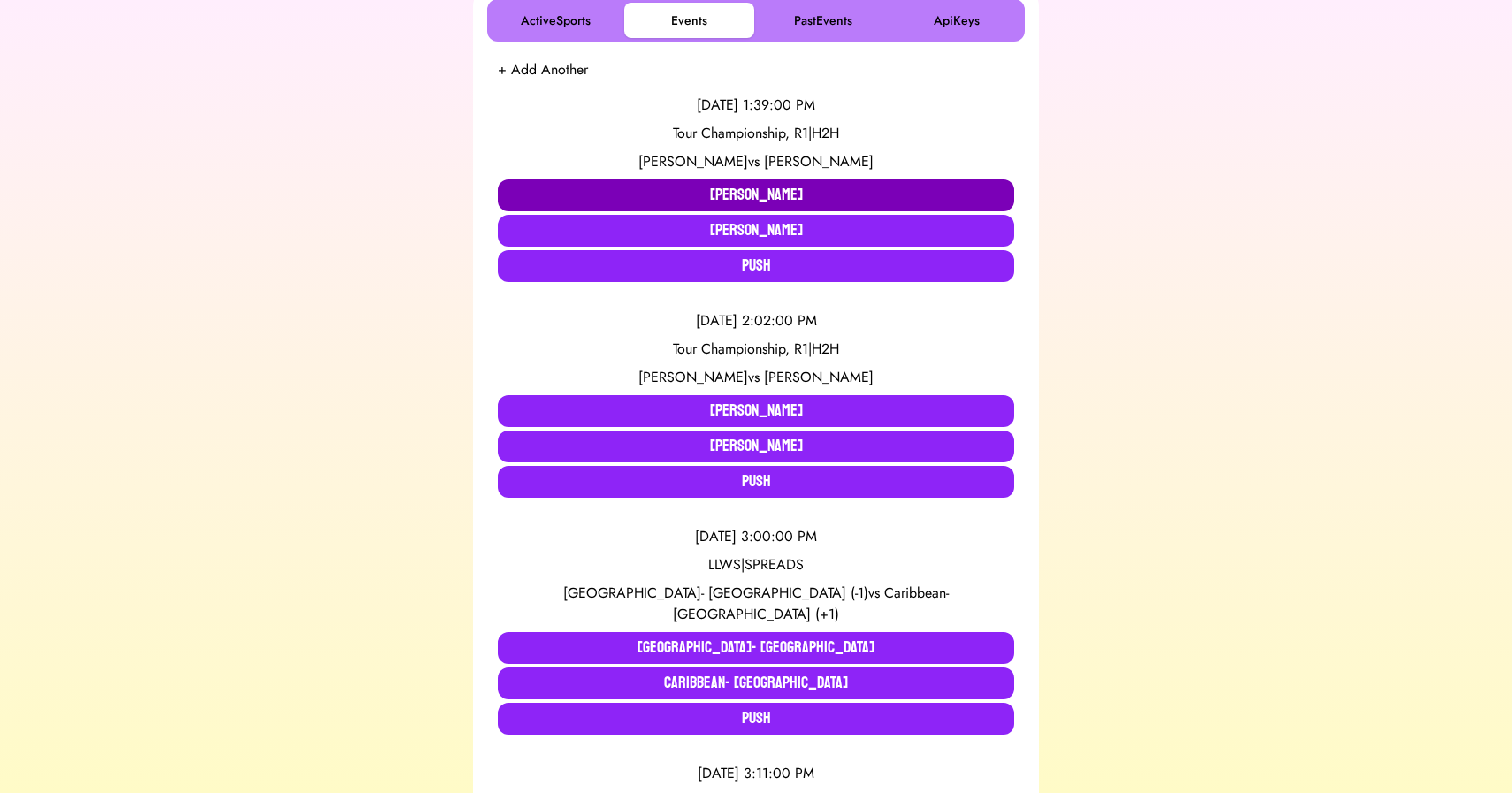
click at [573, 196] on button "Tommy Fleetwood" at bounding box center [756, 195] width 516 height 32
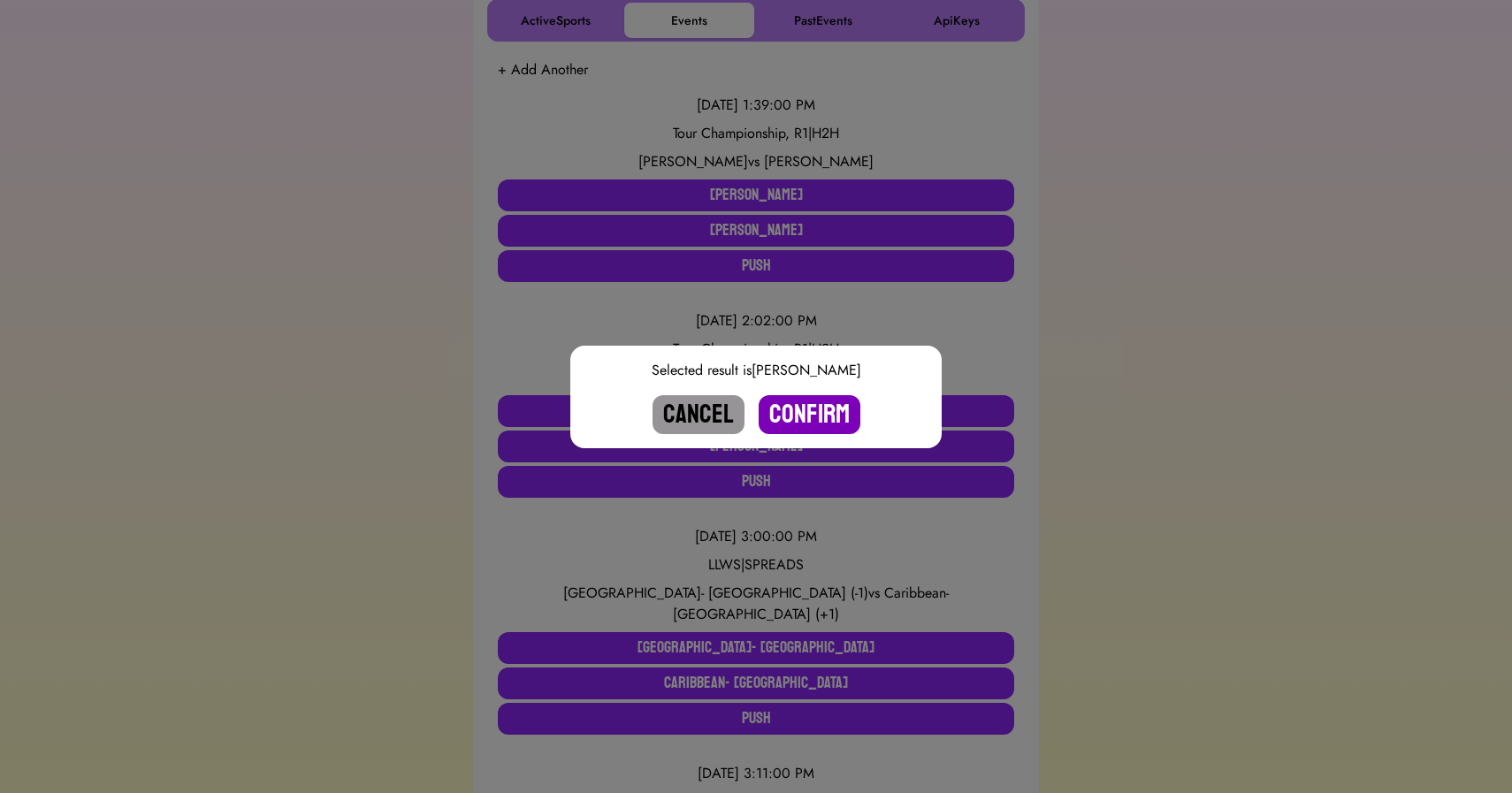
click at [778, 412] on button "Confirm" at bounding box center [809, 413] width 102 height 39
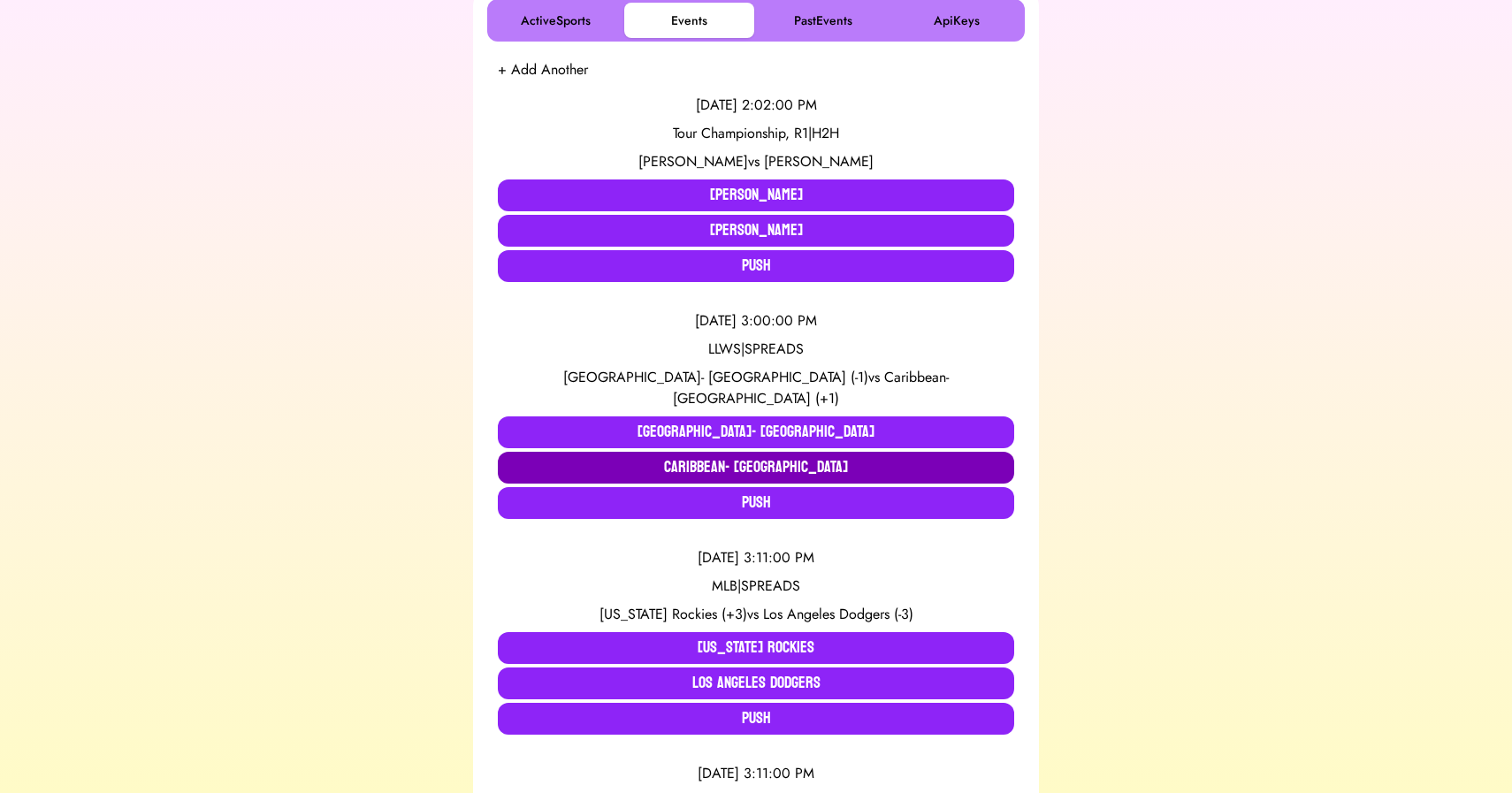
click at [741, 451] on button "Caribbean- Aruba" at bounding box center [756, 467] width 516 height 32
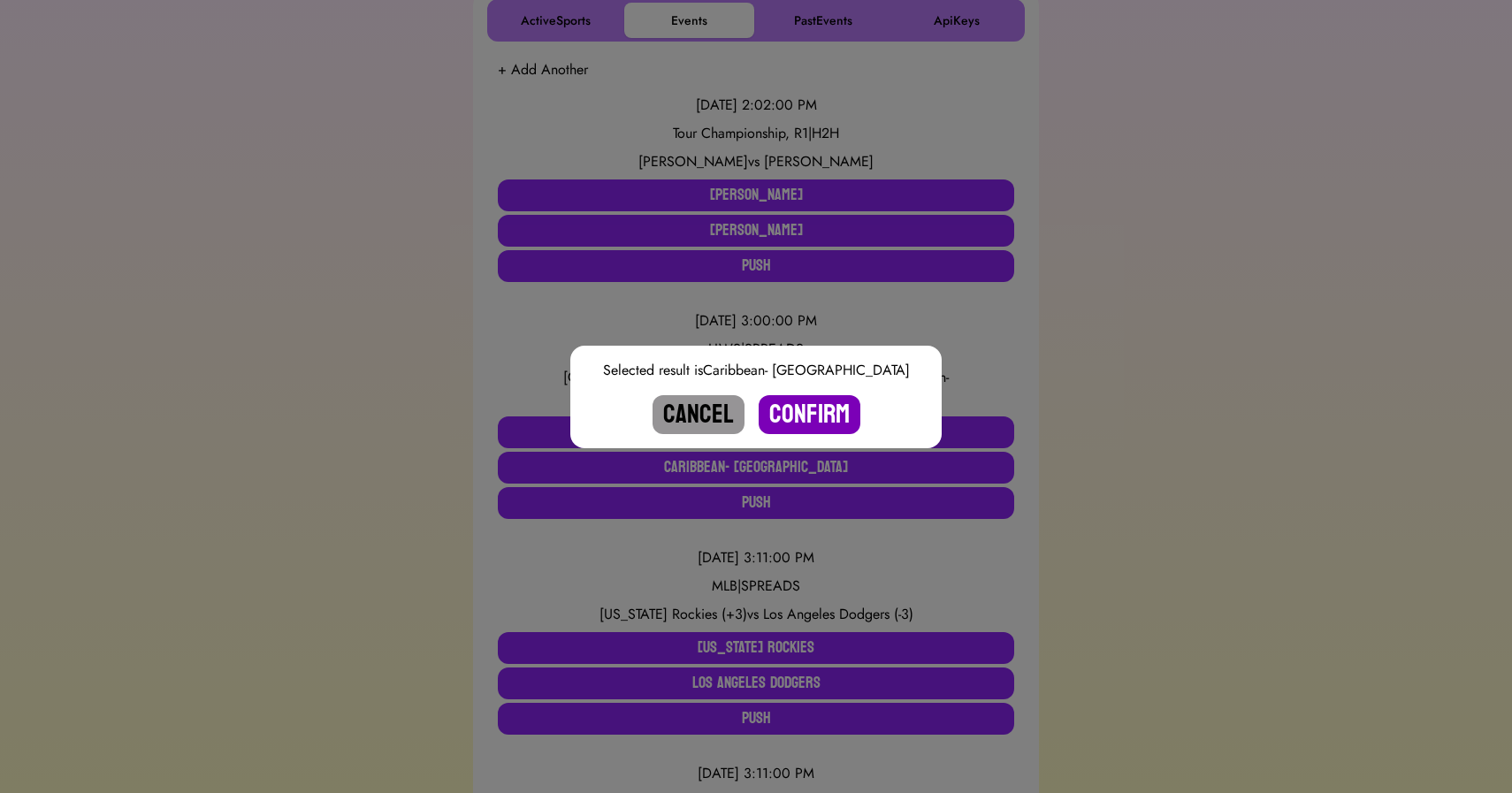
click at [819, 411] on button "Confirm" at bounding box center [809, 413] width 102 height 39
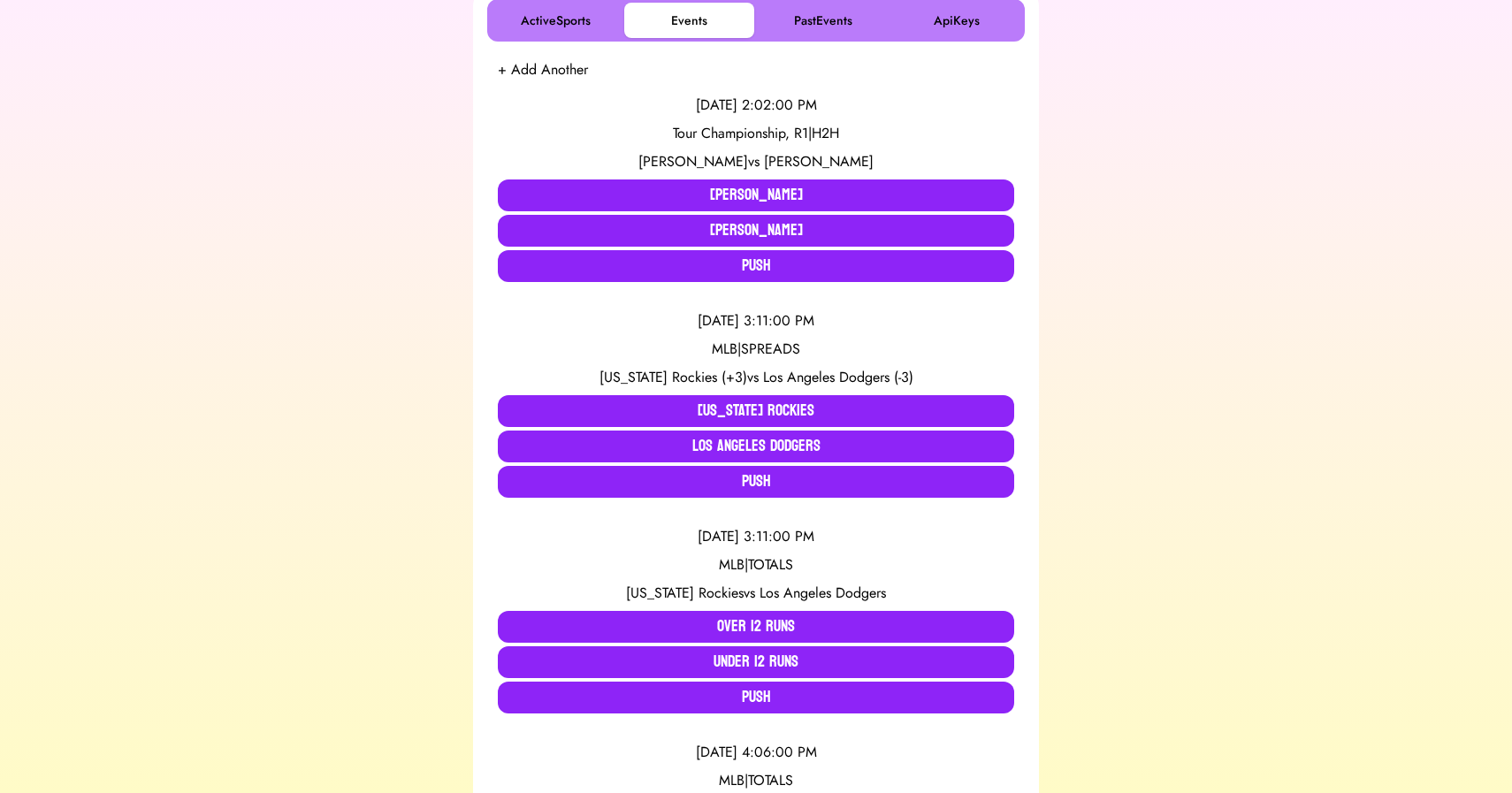
scroll to position [0, 0]
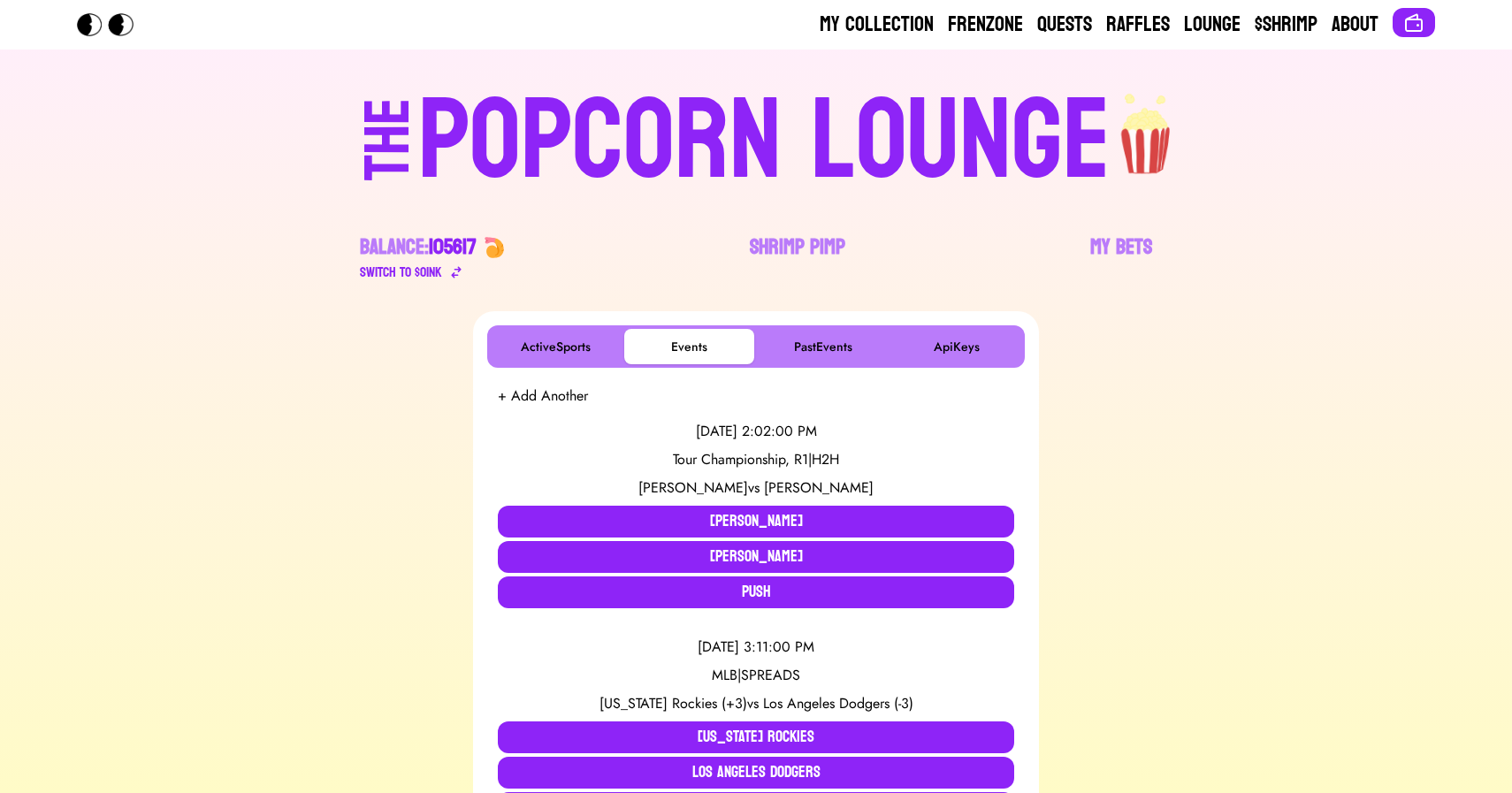
click at [697, 98] on div "POPCORN LOUNGE" at bounding box center [764, 141] width 692 height 114
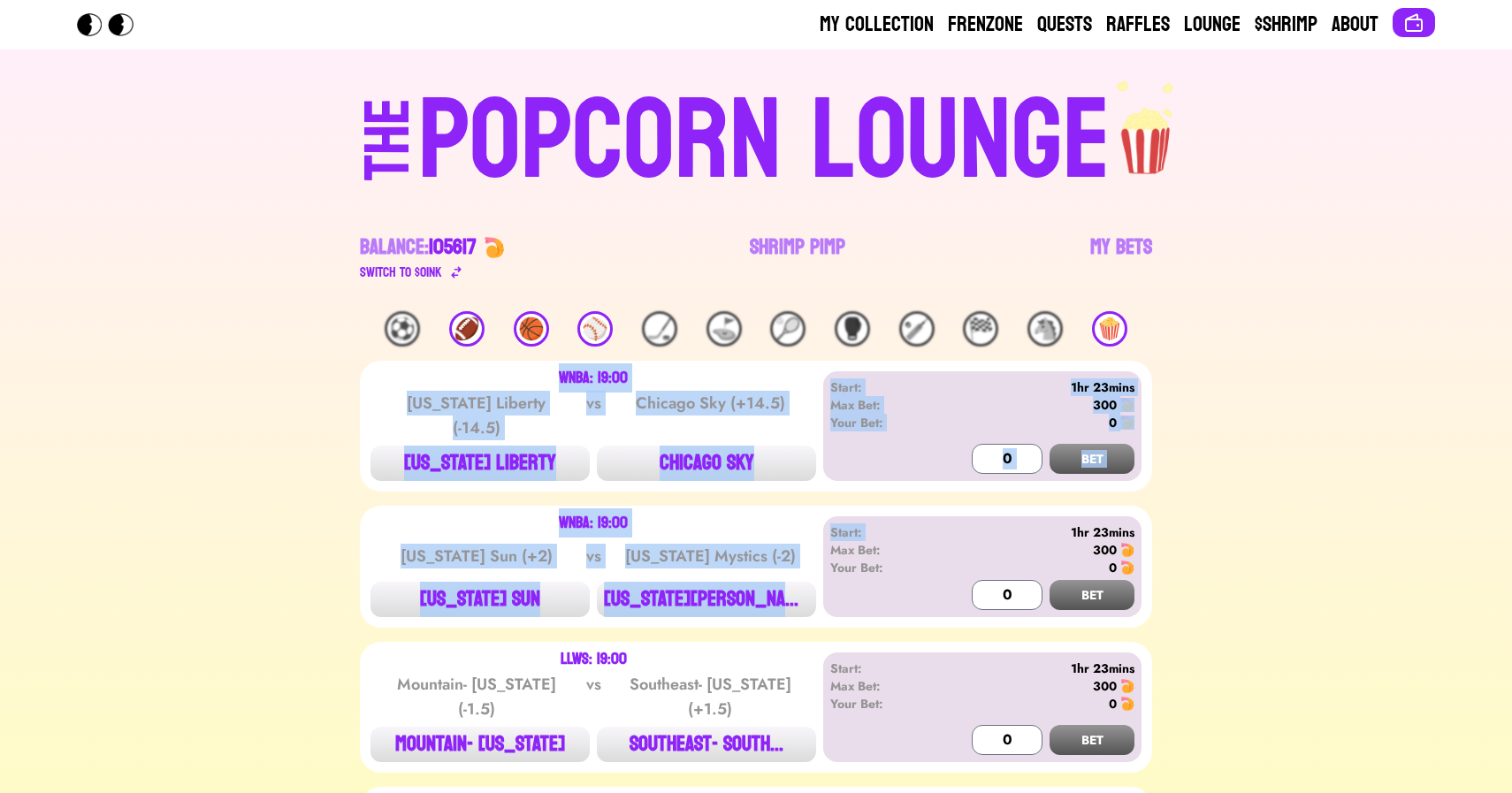
drag, startPoint x: 1271, startPoint y: 494, endPoint x: 686, endPoint y: 327, distance: 608.4
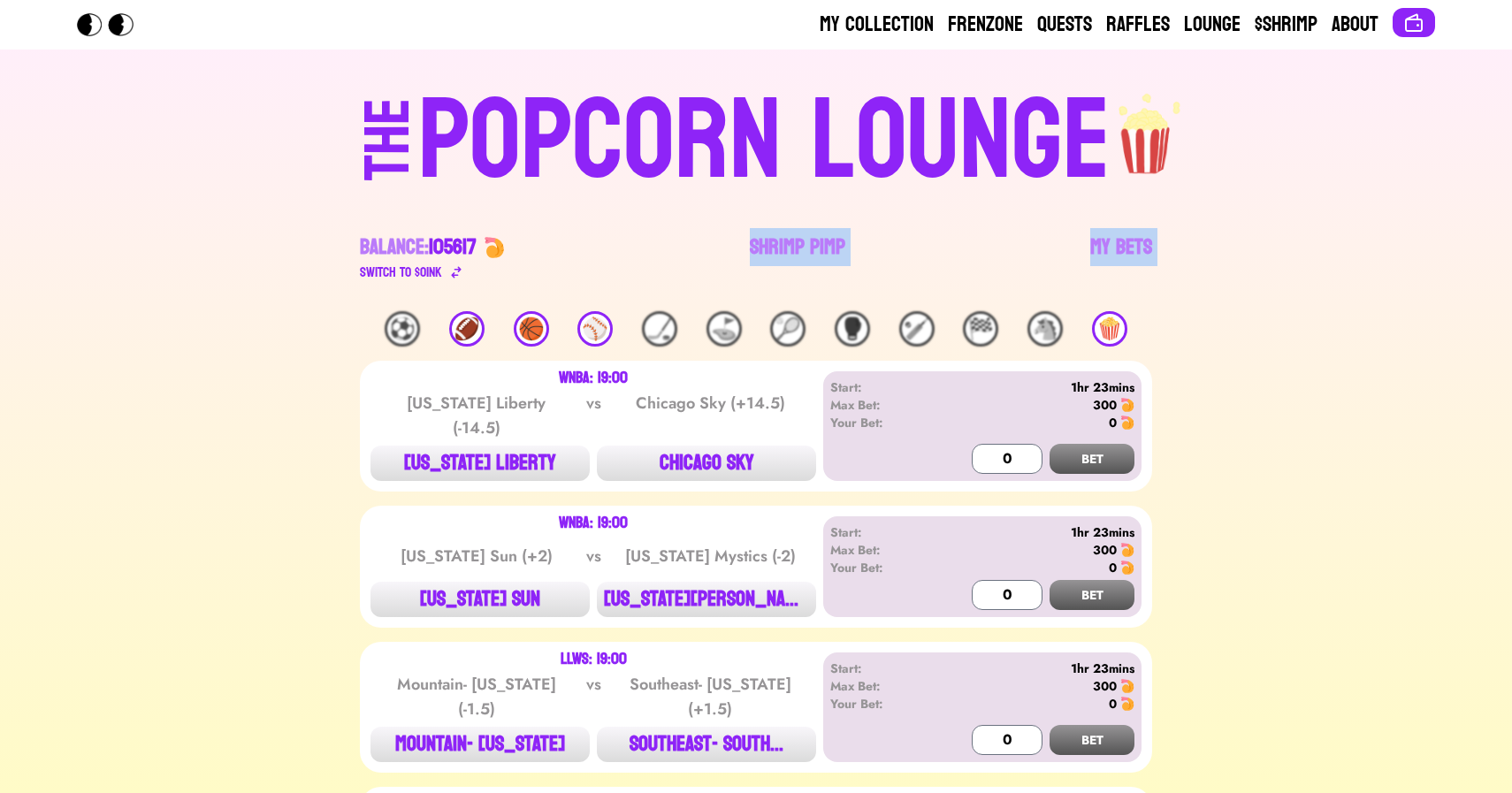
drag, startPoint x: 686, startPoint y: 327, endPoint x: 565, endPoint y: 275, distance: 131.7
click at [535, 274] on div "Balance: 105617 Switch to $ OINK Shrimp Pimp My Bets" at bounding box center [756, 240] width 792 height 85
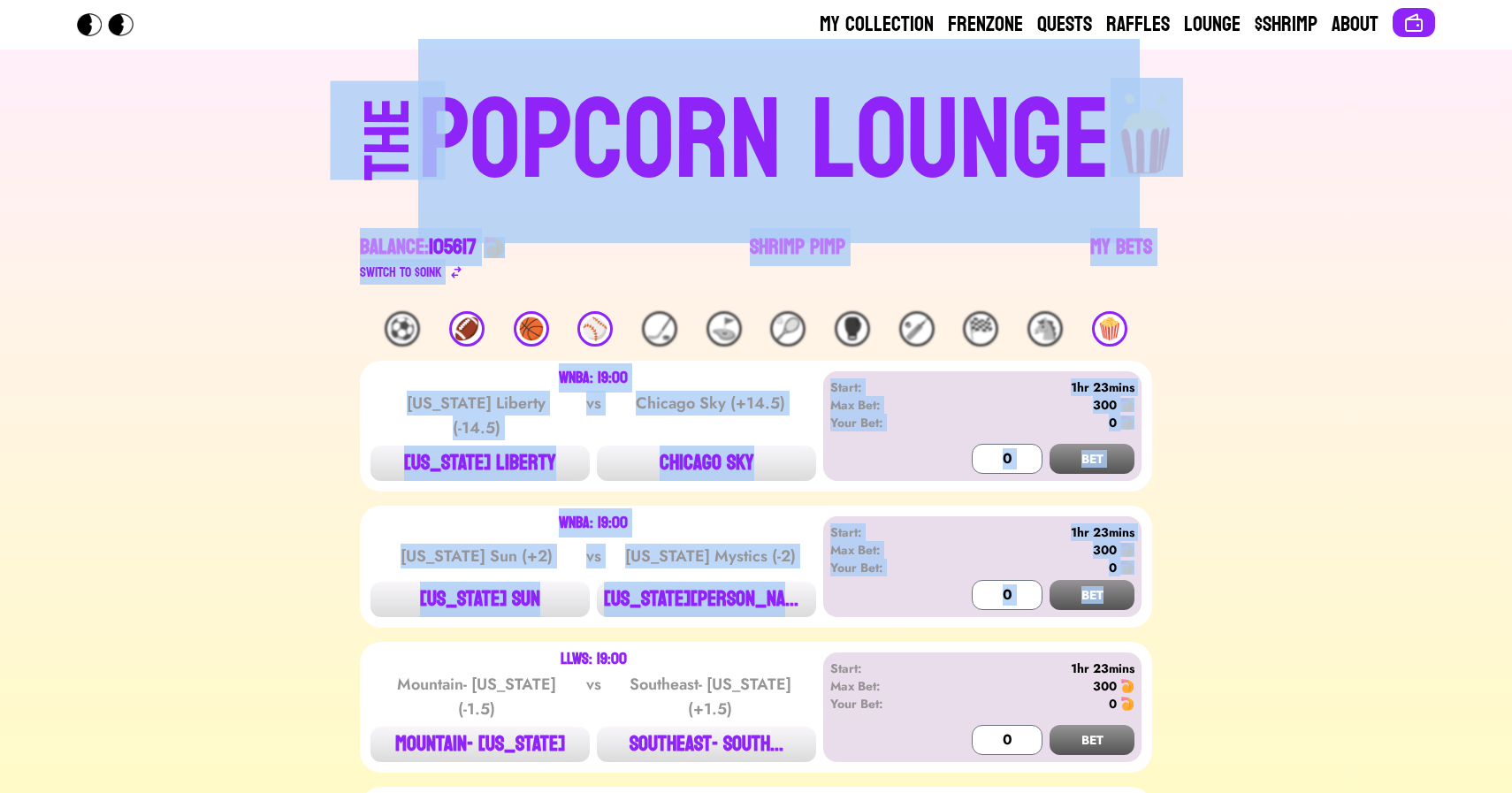
drag, startPoint x: 160, startPoint y: 159, endPoint x: 1296, endPoint y: 592, distance: 1215.7
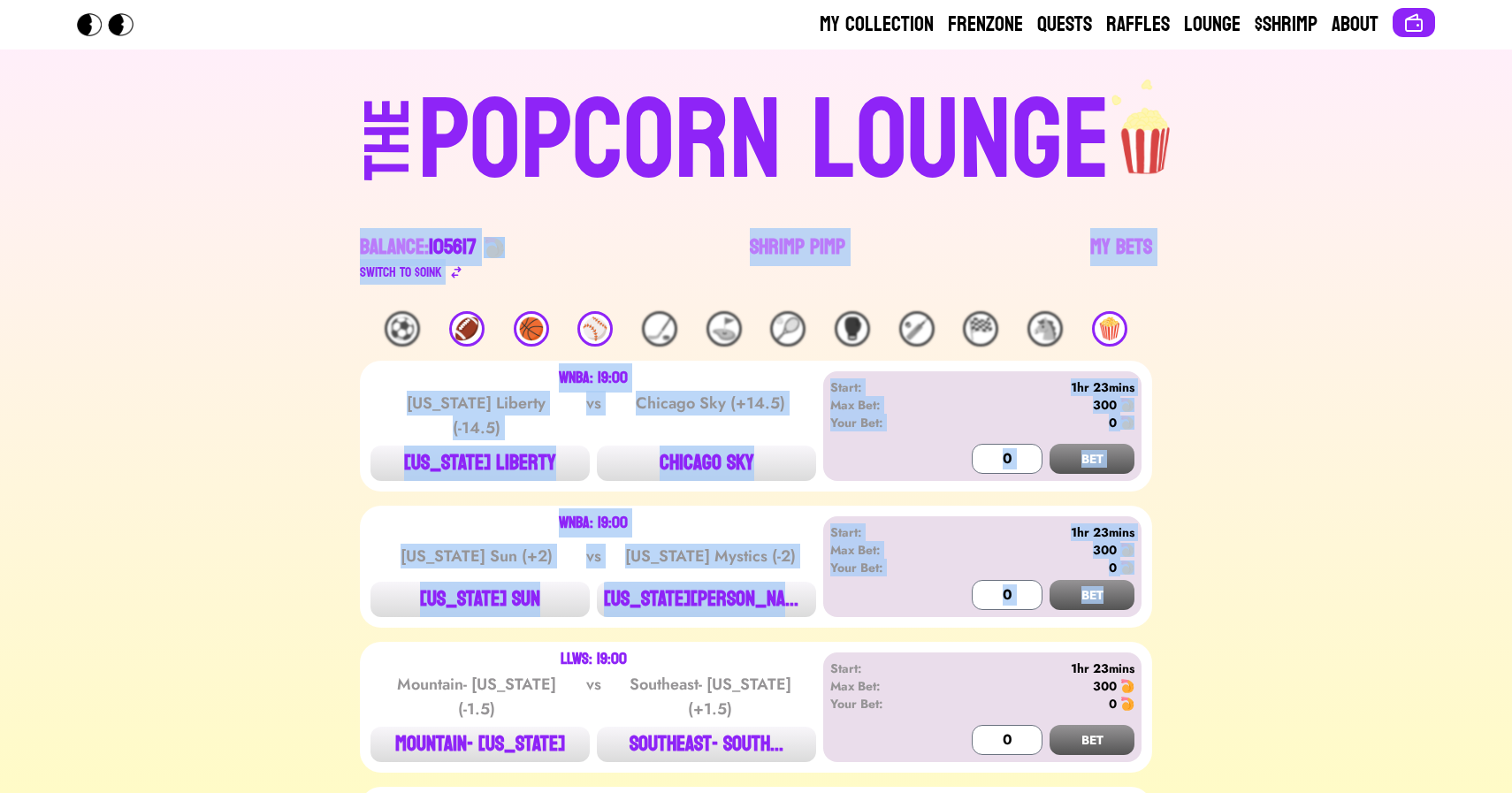
drag, startPoint x: 1295, startPoint y: 603, endPoint x: 285, endPoint y: 204, distance: 1086.0
click at [221, 204] on div "THE POPCORN LOUNGE Balance: 105617 Switch to $ OINK Shrimp Pimp My Bets" at bounding box center [756, 180] width 1131 height 262
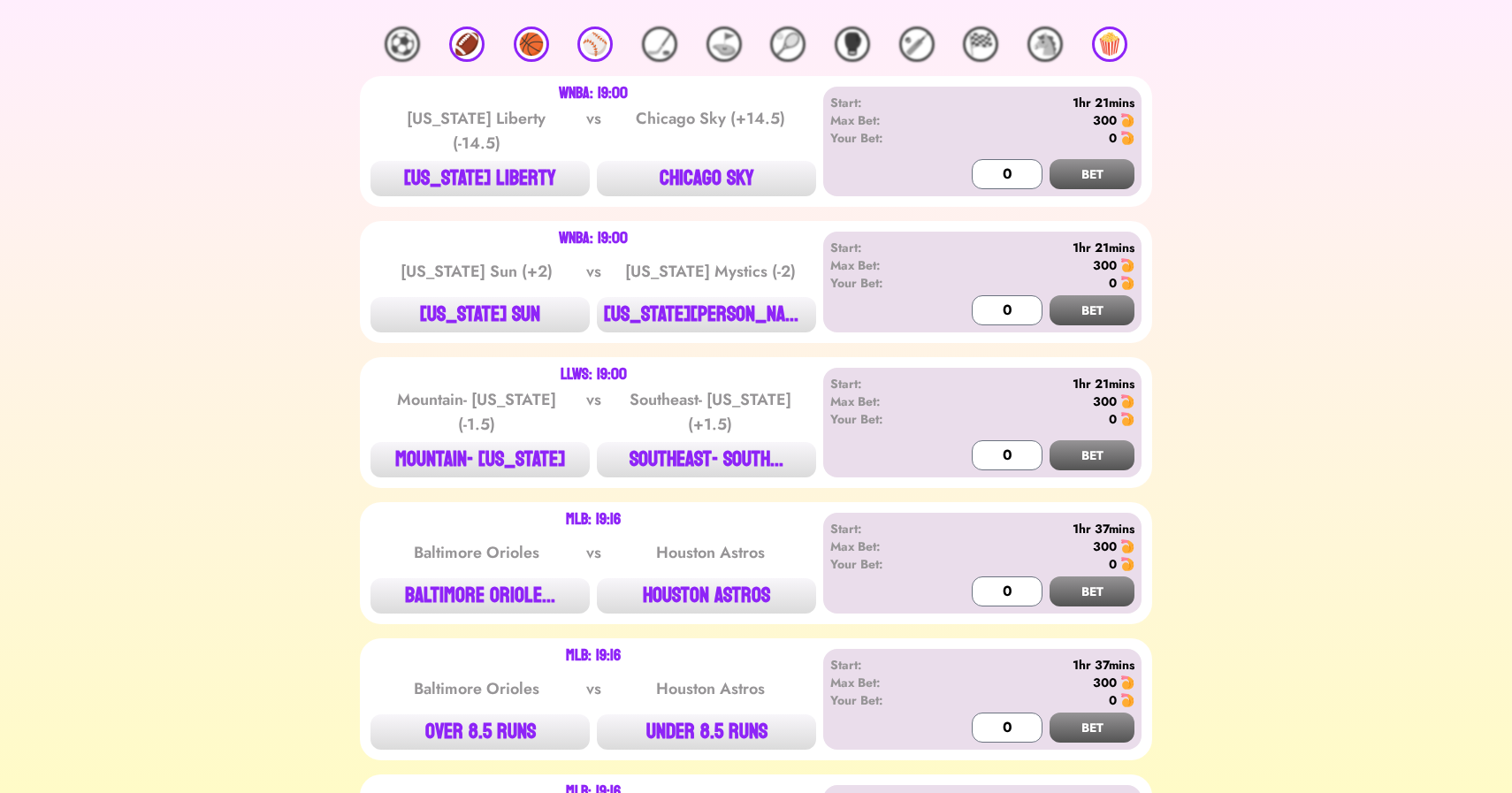
scroll to position [286, 0]
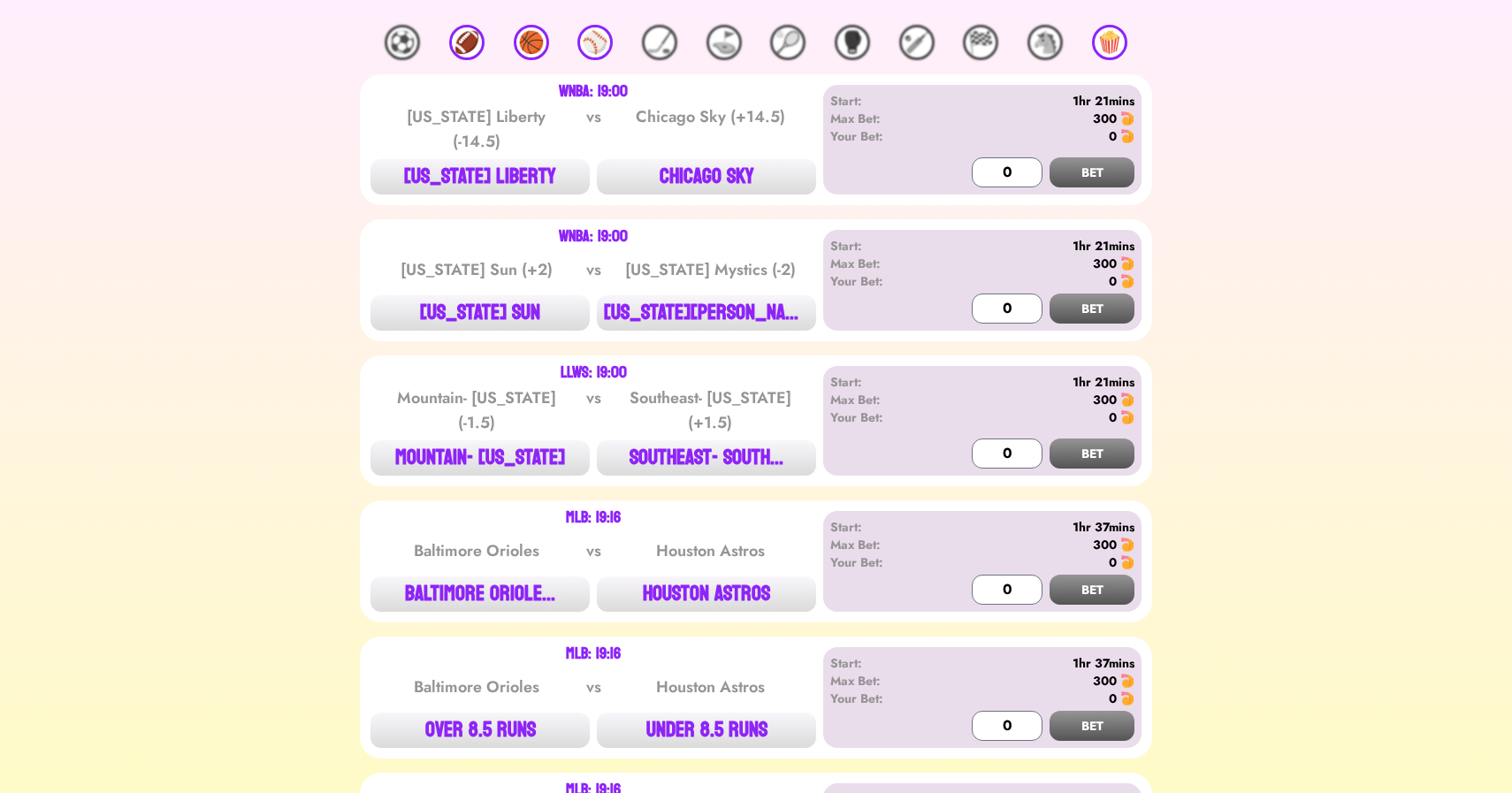
click at [531, 48] on div "🏀" at bounding box center [530, 42] width 35 height 35
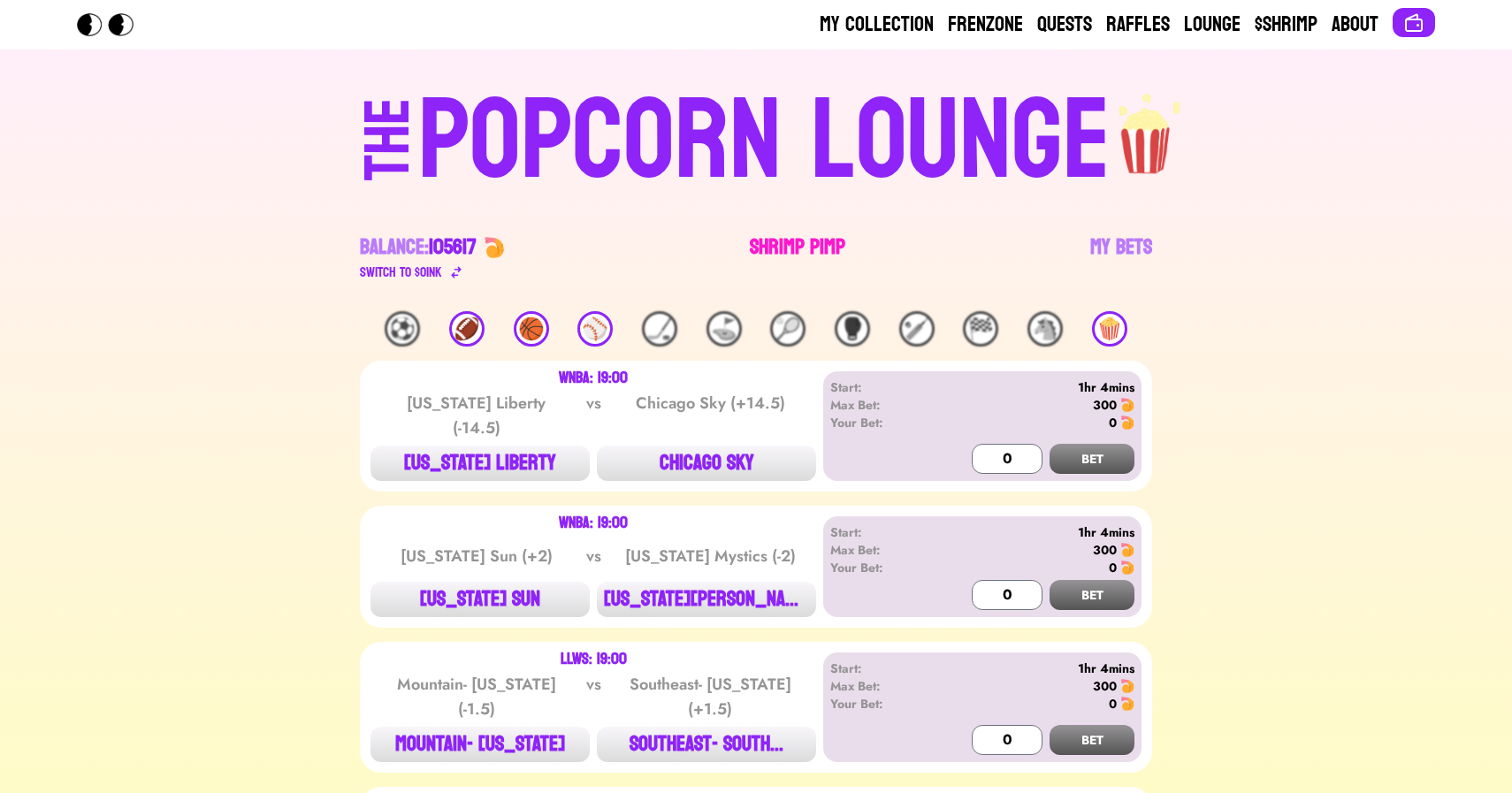
click at [803, 240] on link "Shrimp Pimp" at bounding box center [797, 258] width 96 height 50
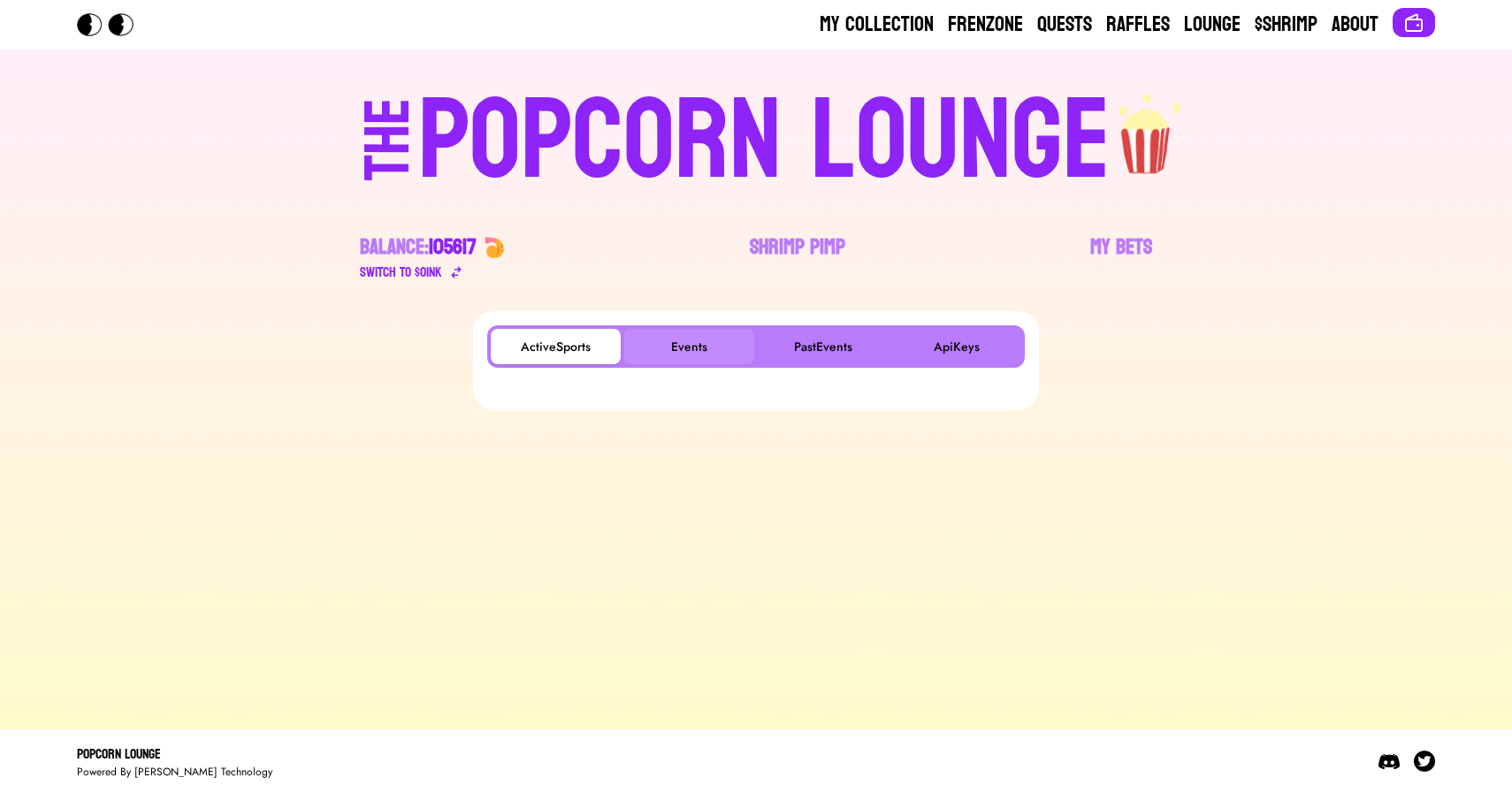
click at [668, 338] on button "Events" at bounding box center [689, 346] width 130 height 35
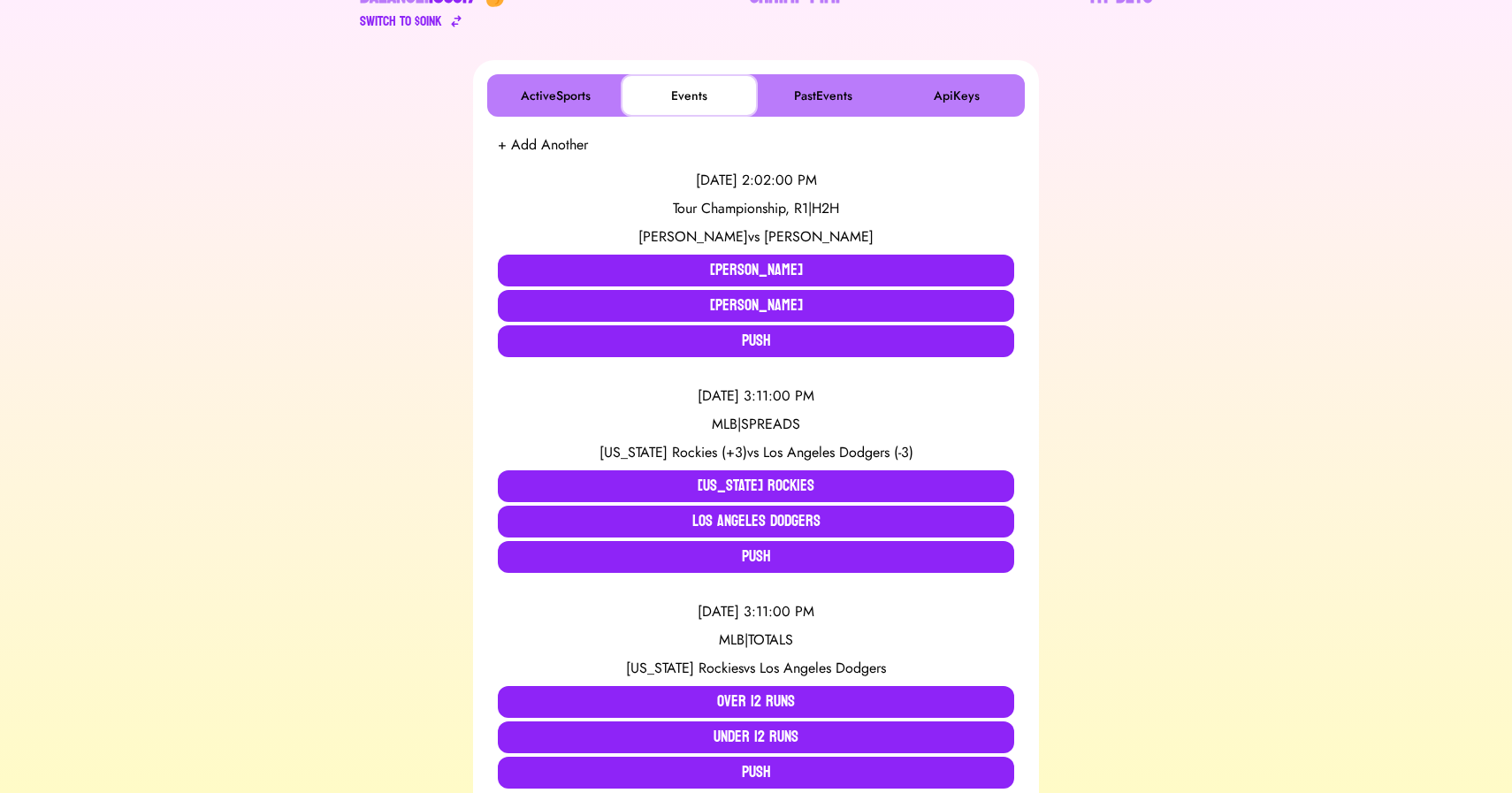
scroll to position [254, 0]
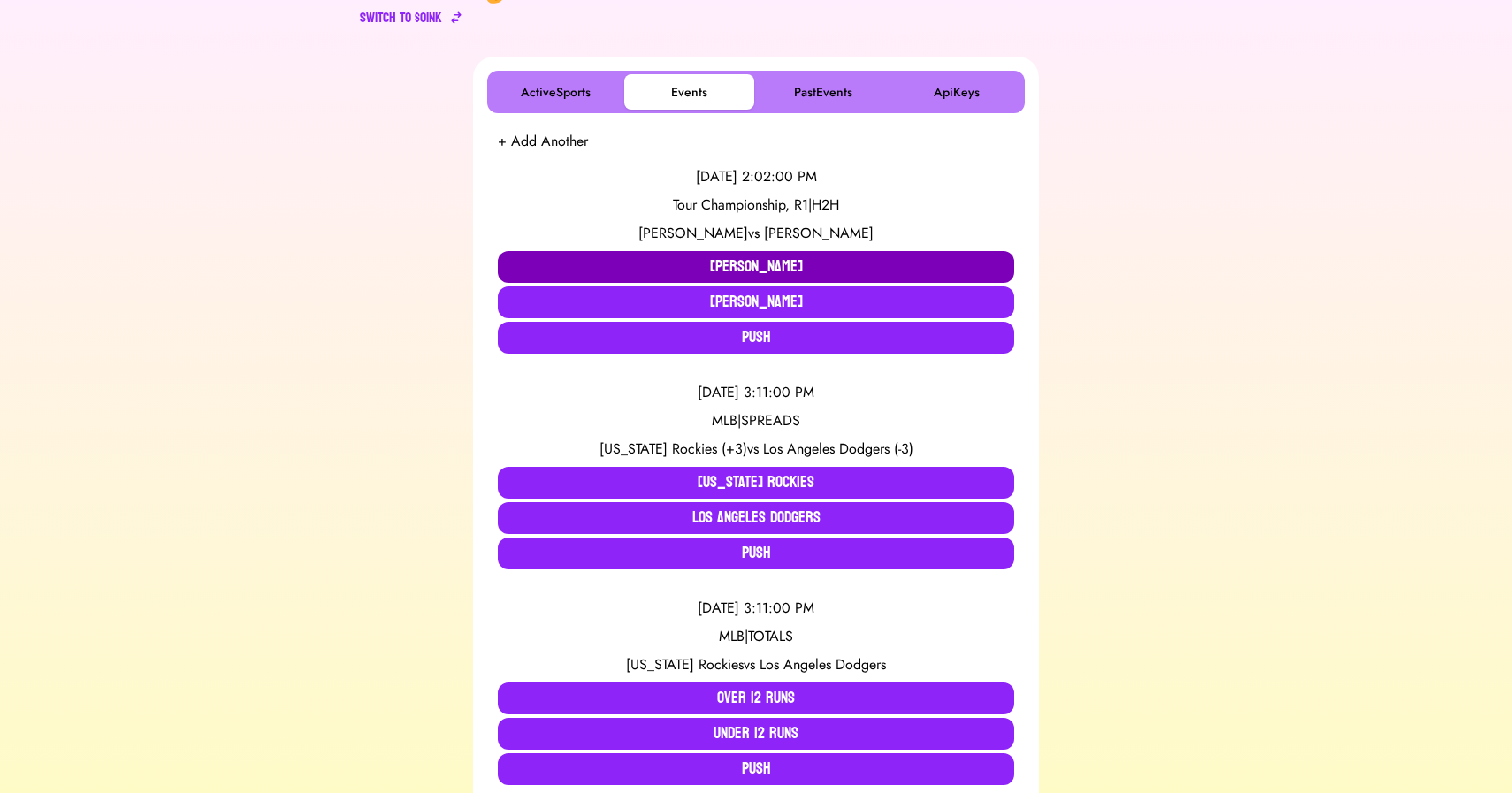
click at [688, 257] on button "[PERSON_NAME]" at bounding box center [756, 267] width 516 height 32
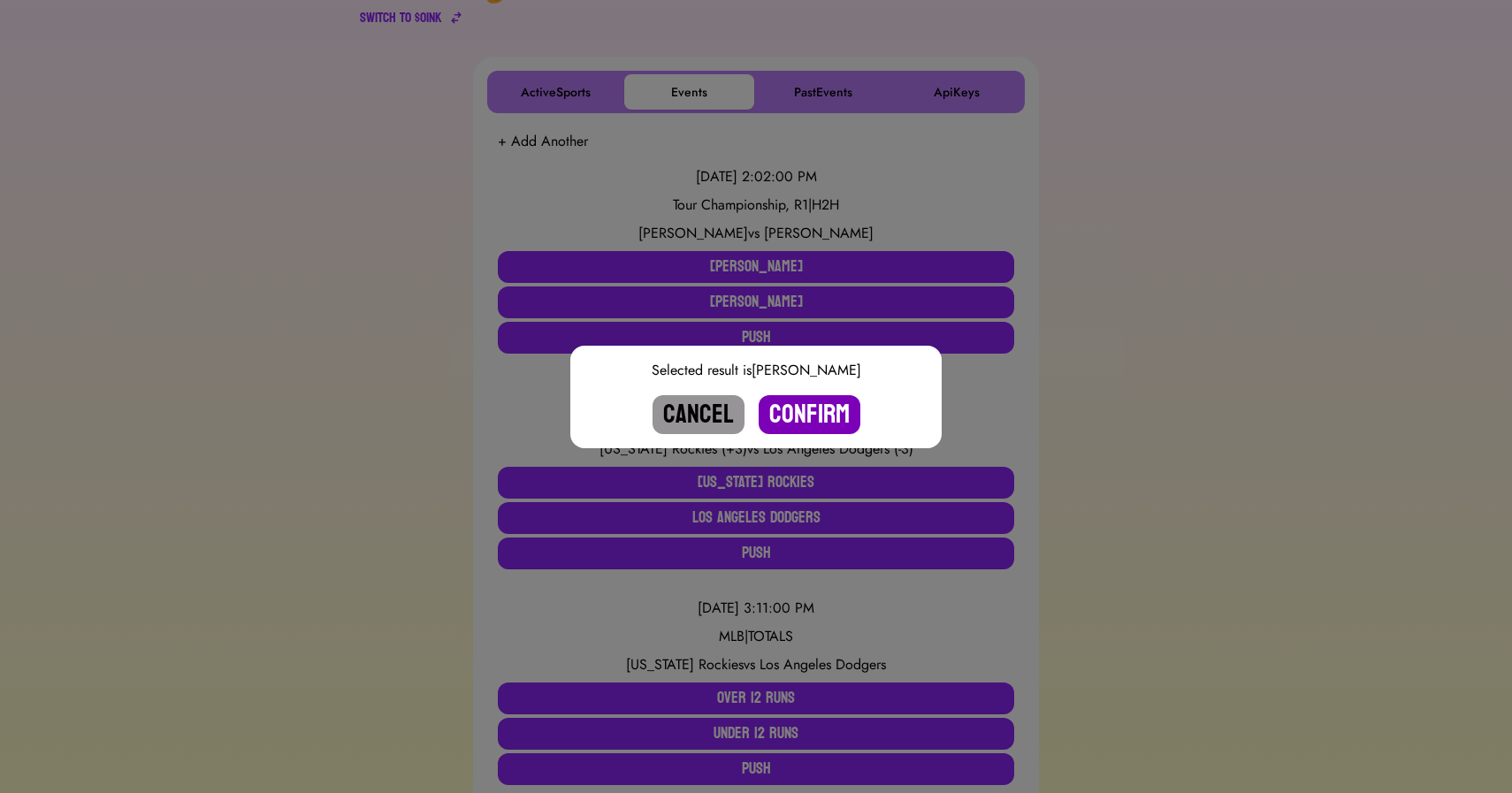
click at [808, 413] on button "Confirm" at bounding box center [809, 413] width 102 height 39
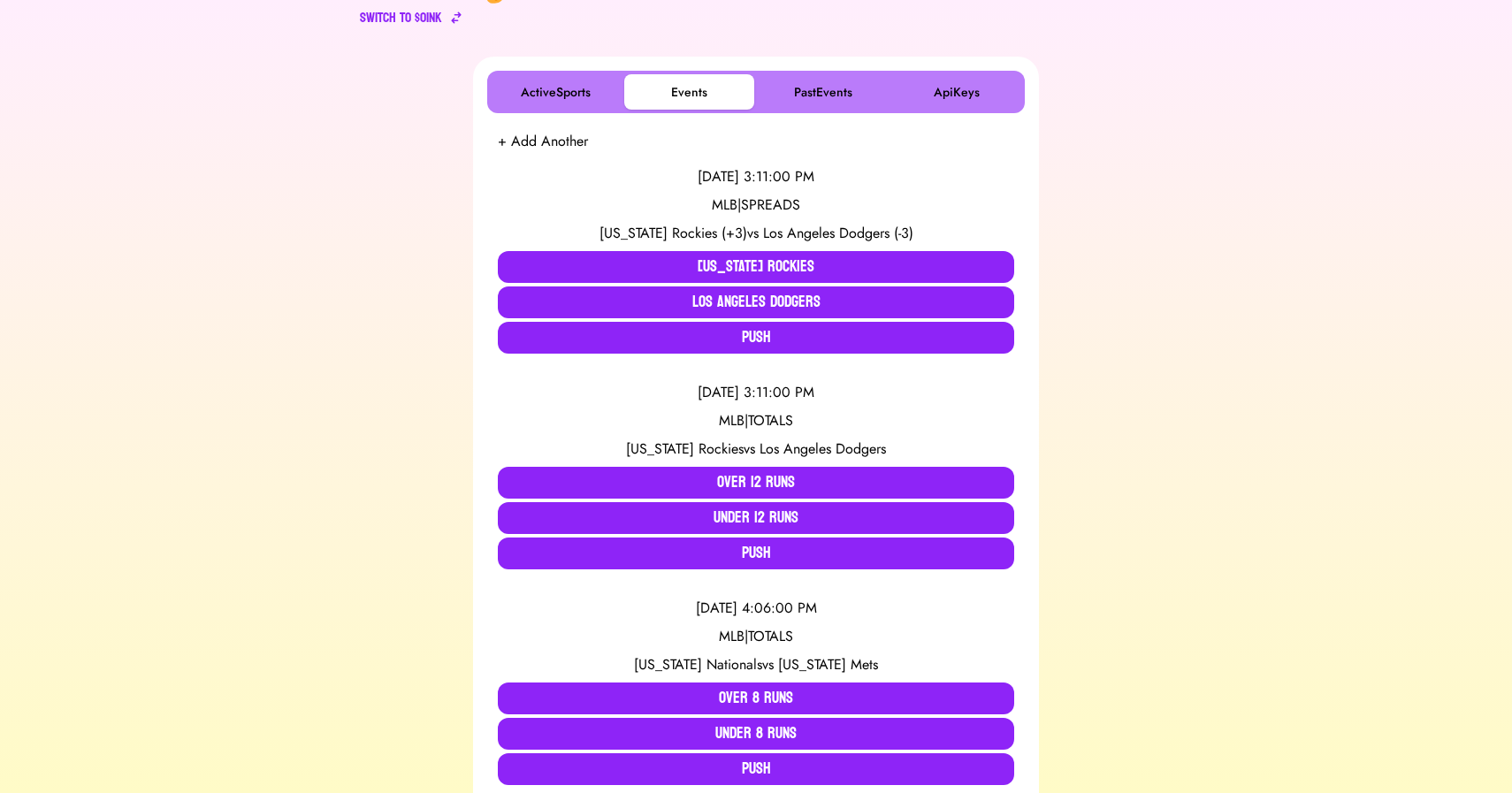
scroll to position [0, 0]
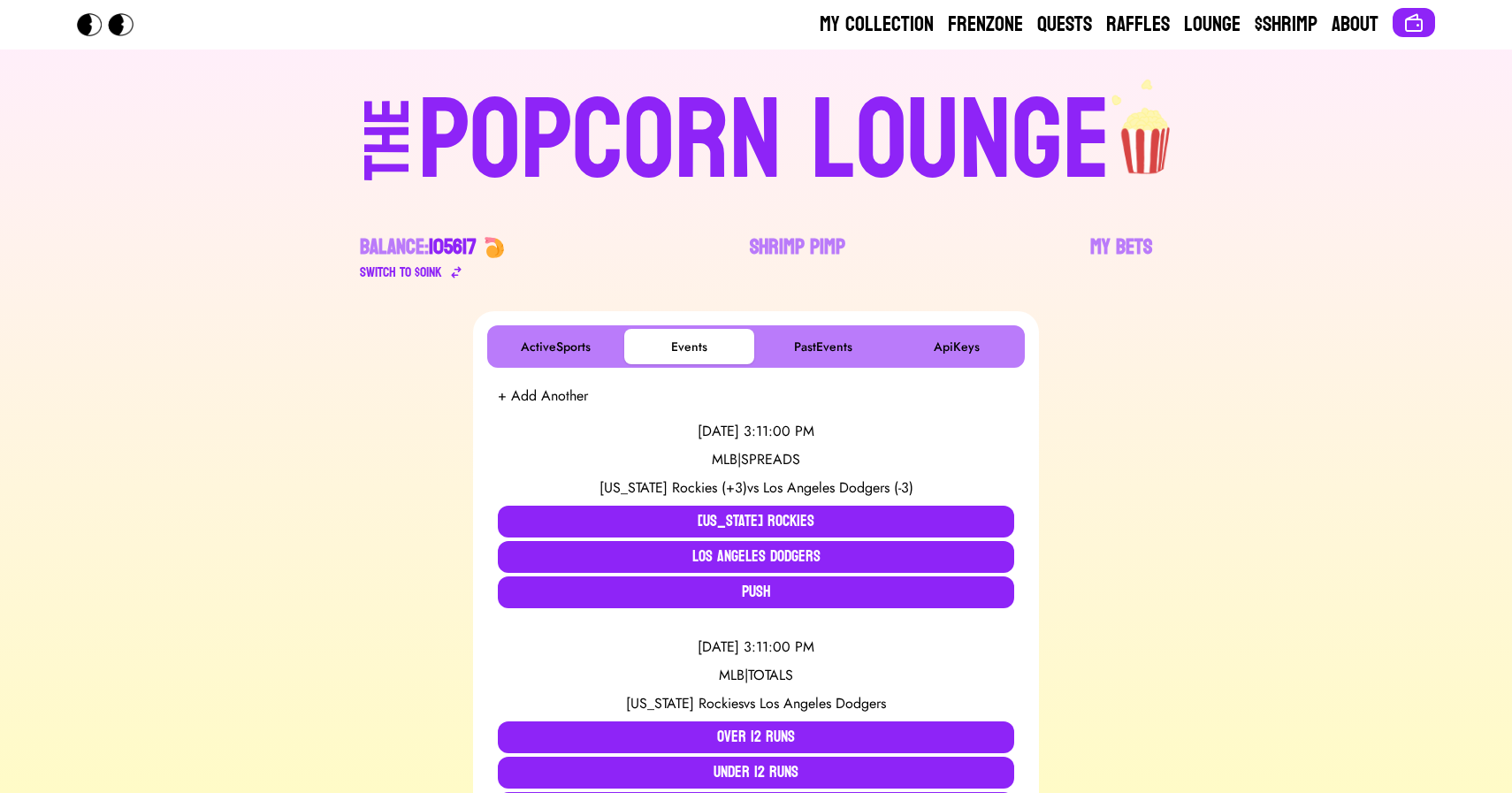
click at [523, 156] on div "POPCORN LOUNGE" at bounding box center [764, 141] width 692 height 114
